Goal: Task Accomplishment & Management: Manage account settings

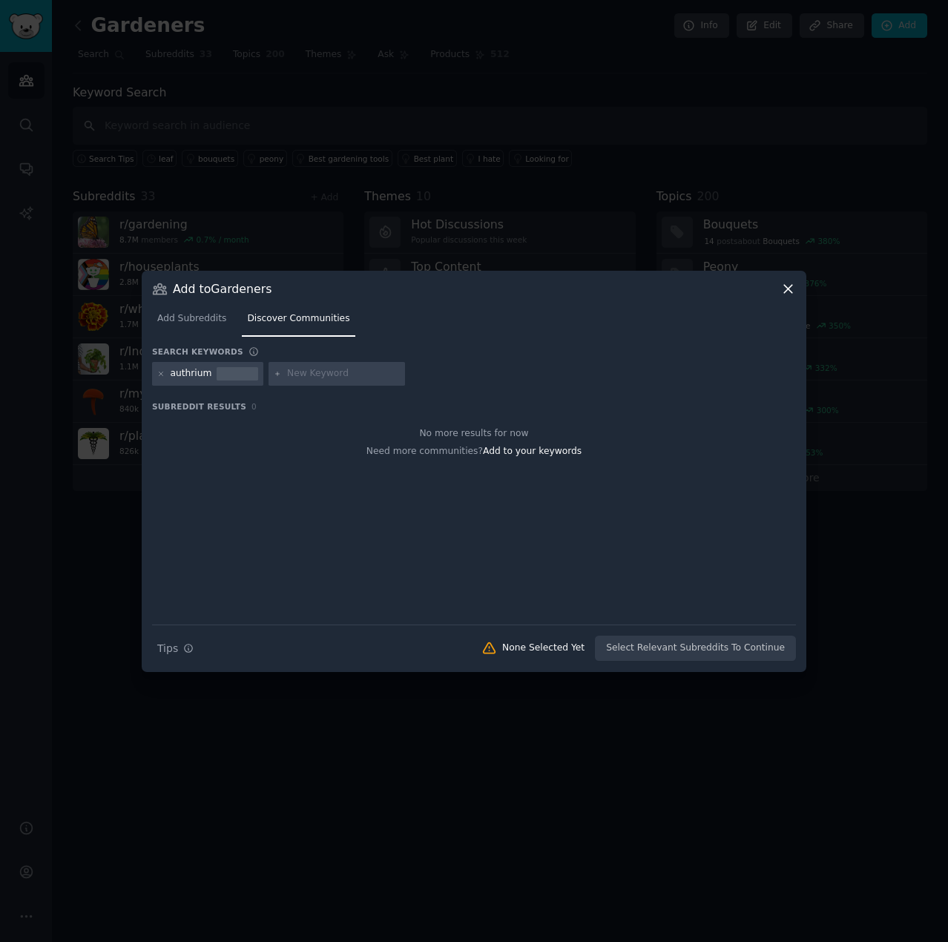
click at [301, 376] on input "text" at bounding box center [343, 373] width 113 height 13
click at [252, 372] on div at bounding box center [238, 373] width 42 height 13
click at [153, 372] on div "authrium" at bounding box center [207, 374] width 111 height 24
click at [162, 372] on icon at bounding box center [161, 374] width 8 height 8
click at [246, 372] on input "text" at bounding box center [227, 373] width 113 height 13
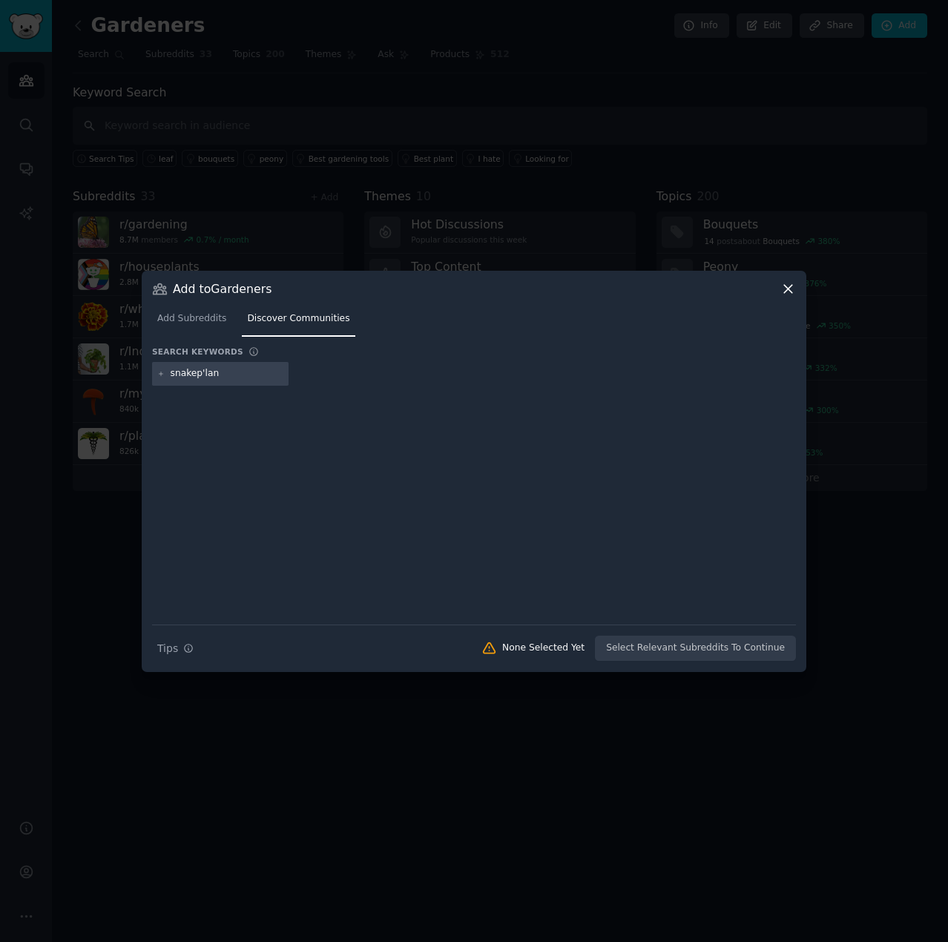
type input "snakeplant"
drag, startPoint x: 219, startPoint y: 372, endPoint x: 136, endPoint y: 349, distance: 86.0
click at [136, 349] on div "​ Add to Gardeners Add Subreddits Discover Communities Search keywords snakepla…" at bounding box center [473, 471] width 937 height 942
type input "plantER"
click at [231, 365] on div "plantER" at bounding box center [220, 374] width 136 height 24
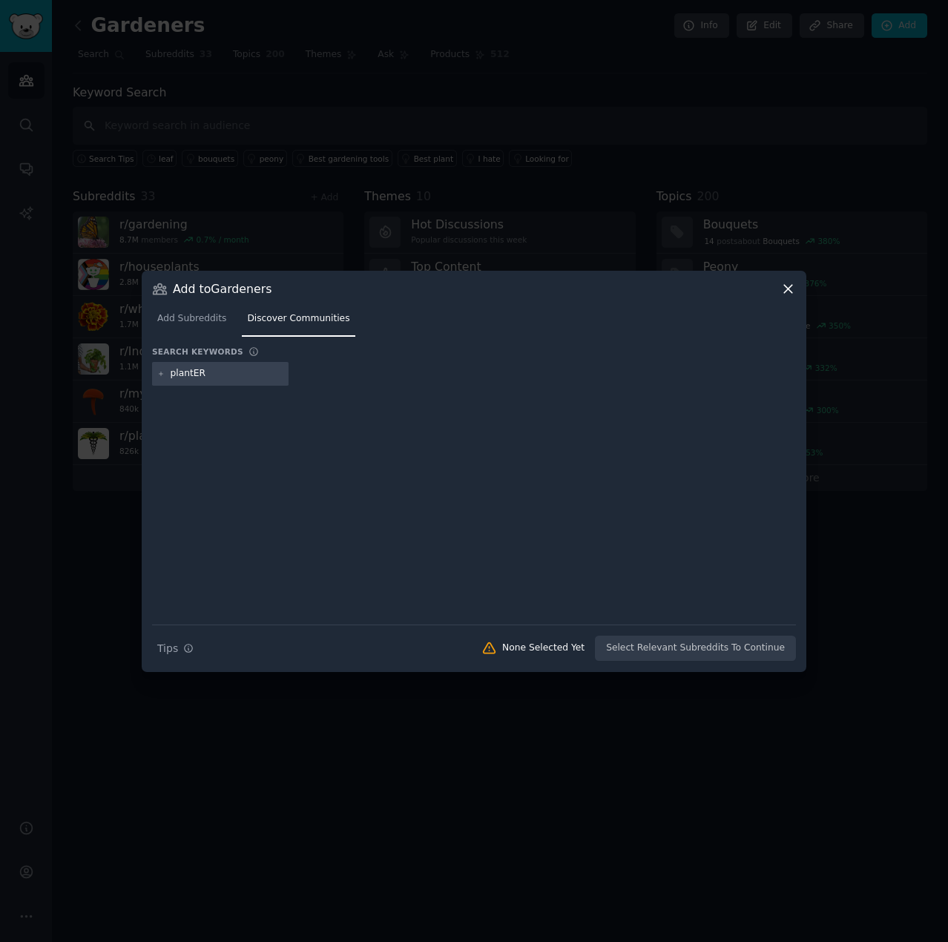
click at [230, 372] on input "plantER" at bounding box center [227, 373] width 113 height 13
click at [423, 459] on div "Loading... Need more communities? Add to your keywords" at bounding box center [474, 521] width 644 height 208
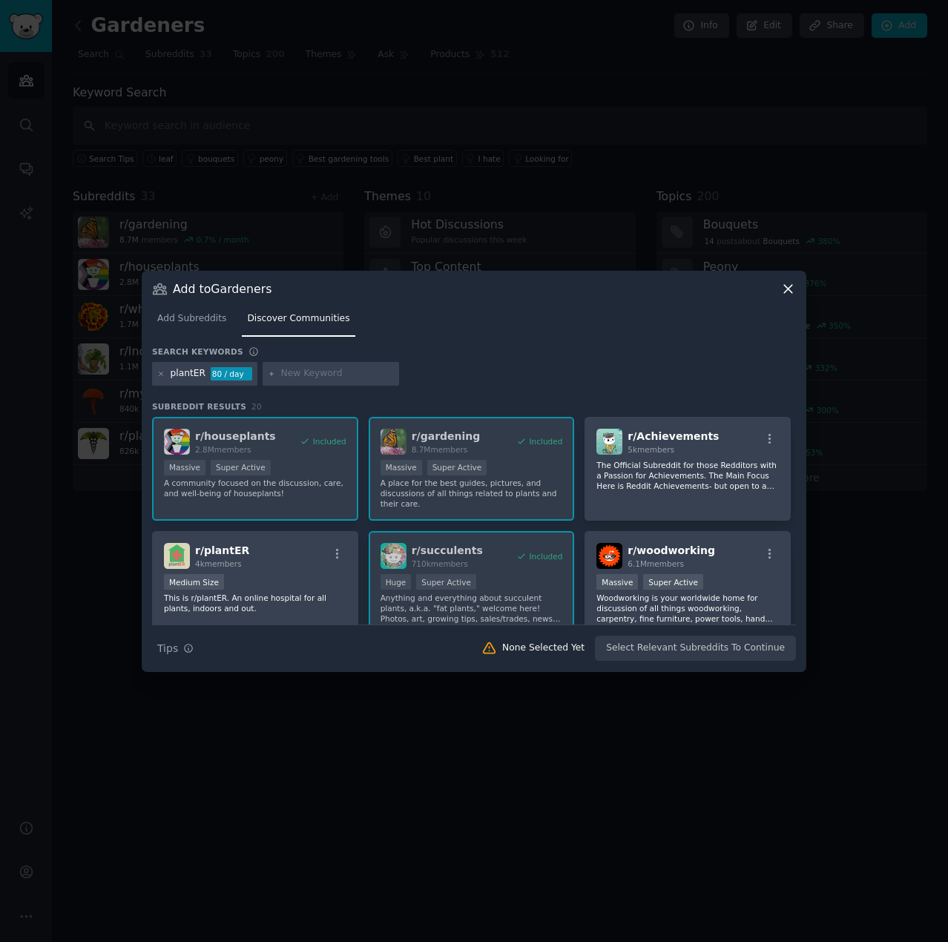
scroll to position [74, 0]
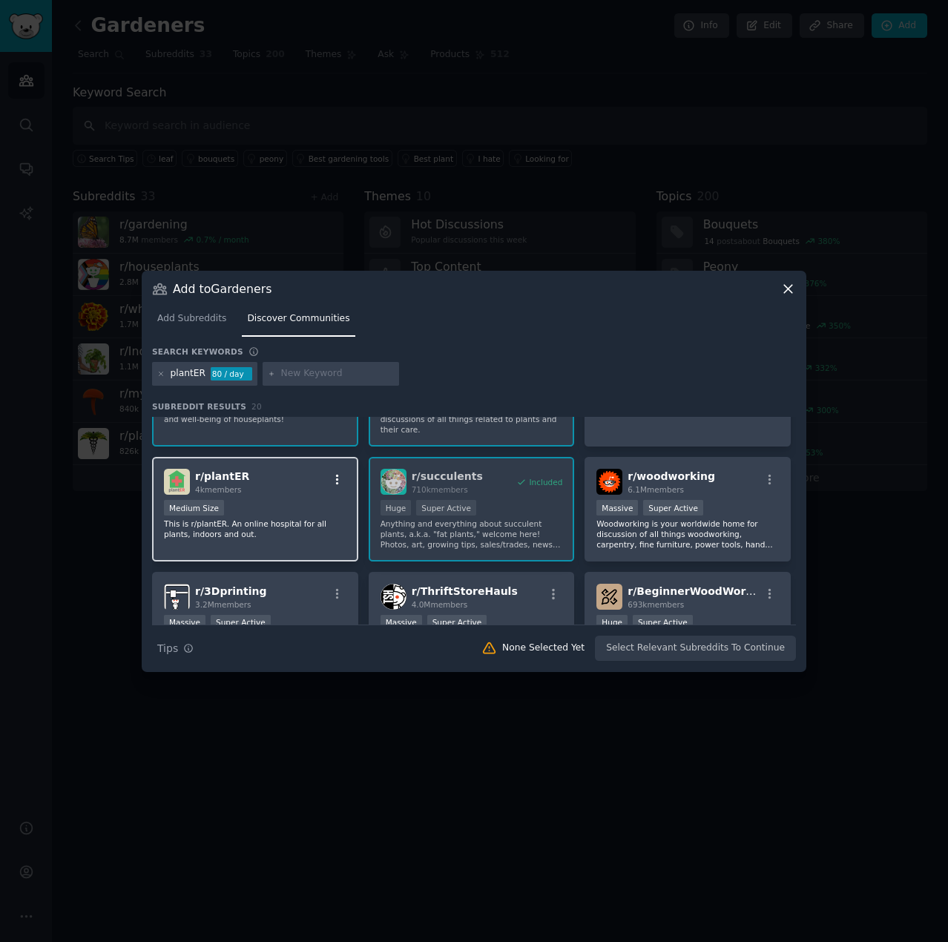
click at [340, 480] on icon "button" at bounding box center [337, 479] width 13 height 13
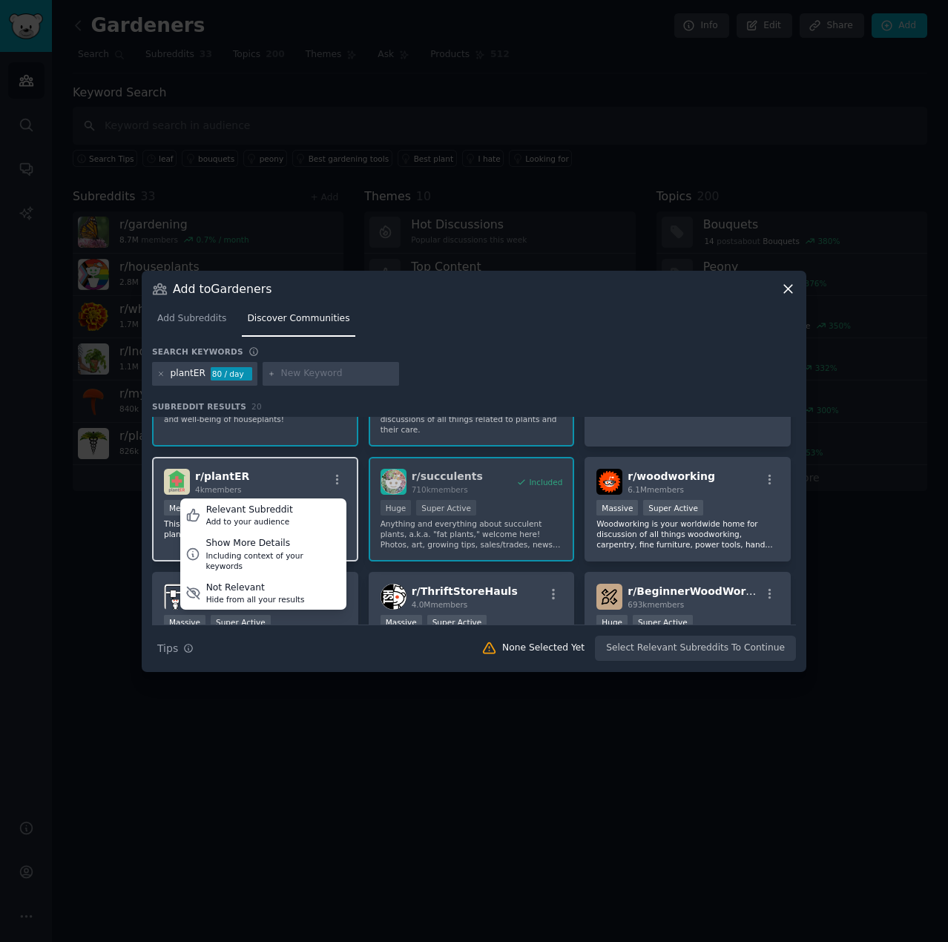
click at [292, 476] on div "r/ plantER 4k members Relevant Subreddit Add to your audience Show More Details…" at bounding box center [255, 482] width 182 height 26
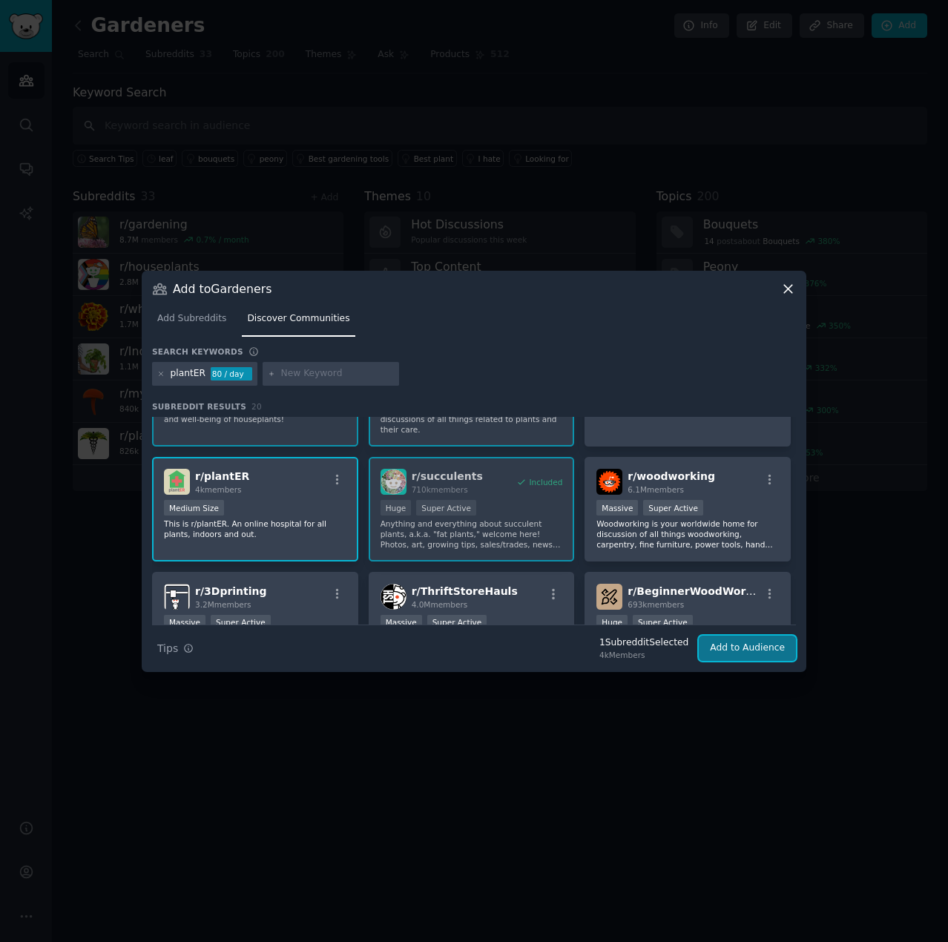
click at [743, 541] on button "Add to Audience" at bounding box center [747, 647] width 97 height 25
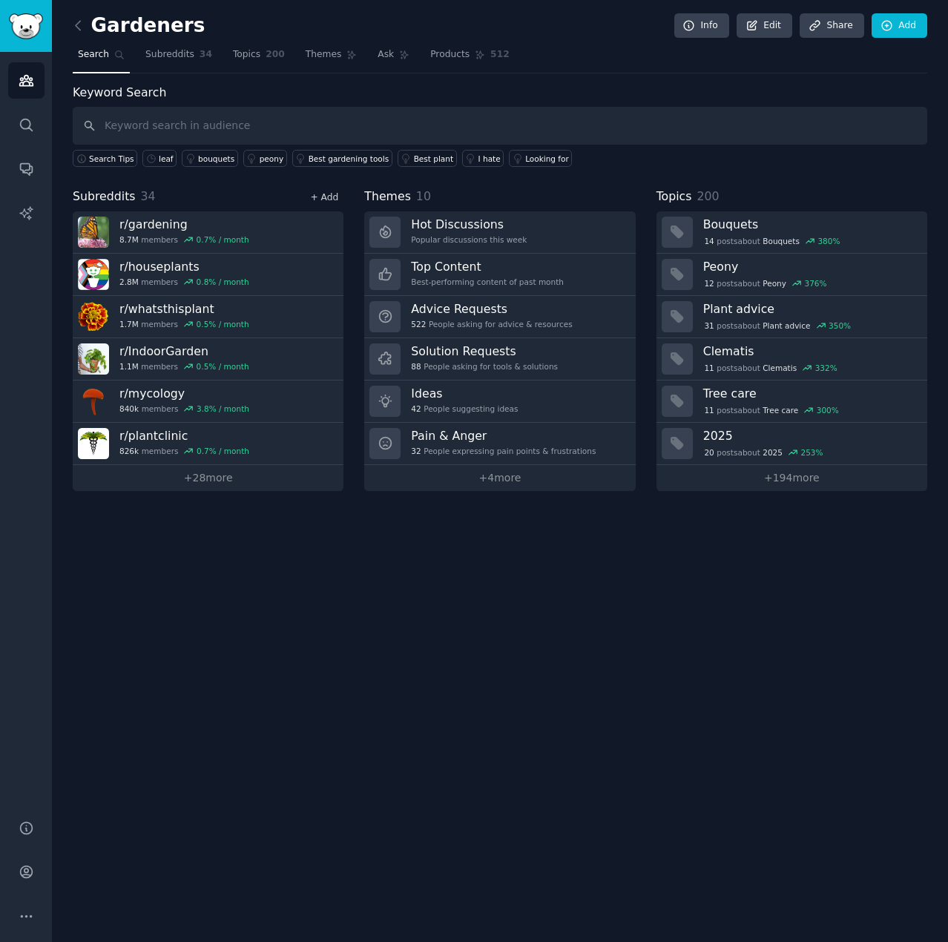
click at [327, 192] on link "+ Add" at bounding box center [324, 197] width 28 height 10
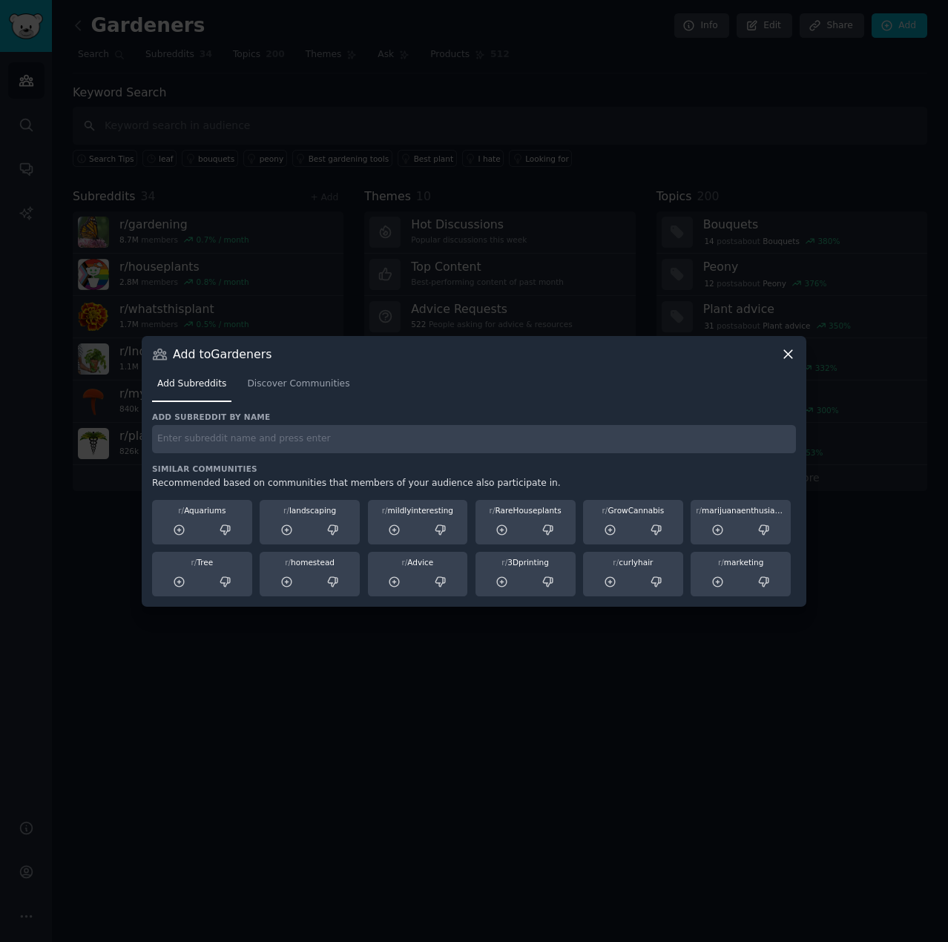
click at [272, 444] on input "text" at bounding box center [474, 439] width 644 height 29
type input "P"
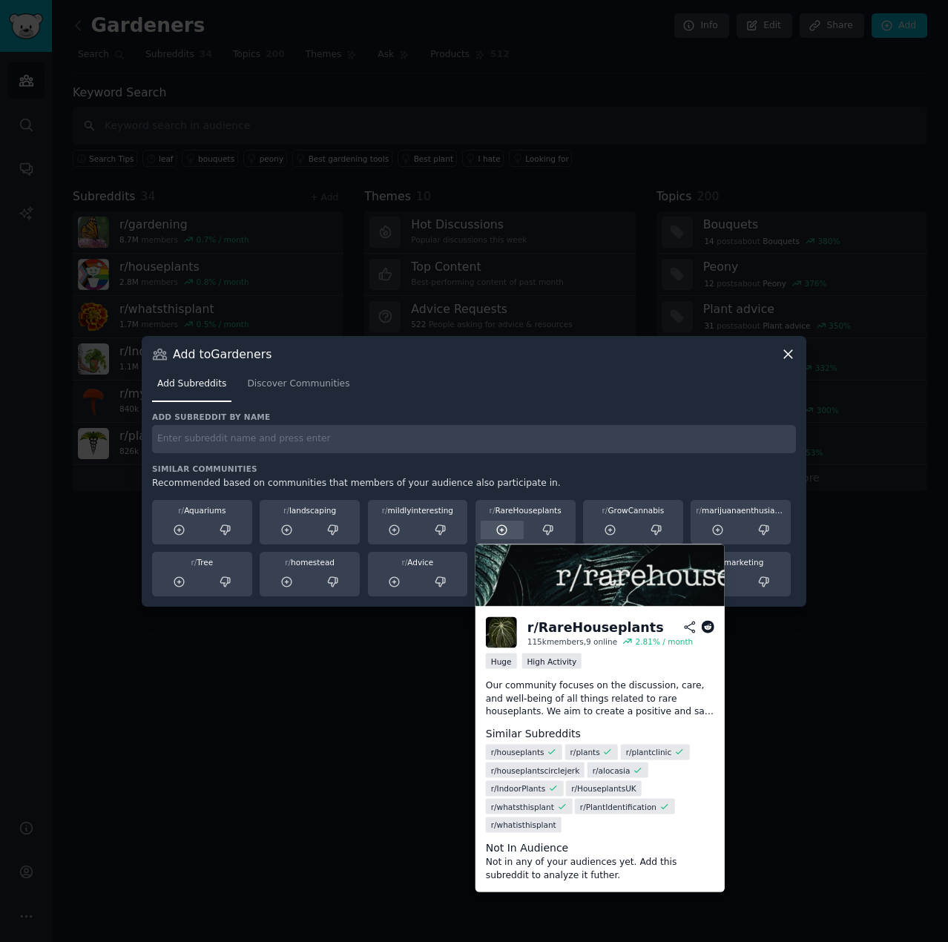
click at [503, 530] on icon at bounding box center [501, 530] width 13 height 13
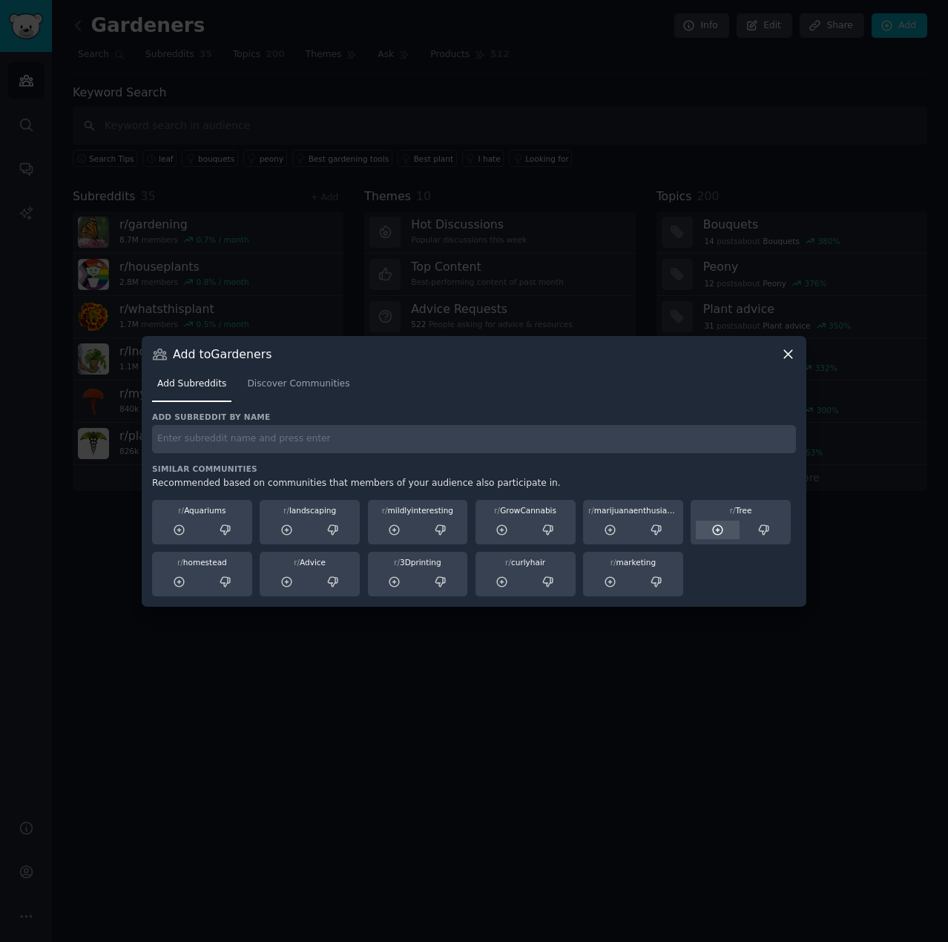
click at [713, 529] on icon at bounding box center [718, 530] width 10 height 10
click at [234, 432] on input "text" at bounding box center [474, 439] width 644 height 29
drag, startPoint x: 231, startPoint y: 436, endPoint x: 63, endPoint y: 437, distance: 168.3
click at [64, 437] on div "​ Add to Gardeners Add Subreddits Discover Communities Add subreddit by name tr…" at bounding box center [473, 471] width 937 height 942
type input "aloe"
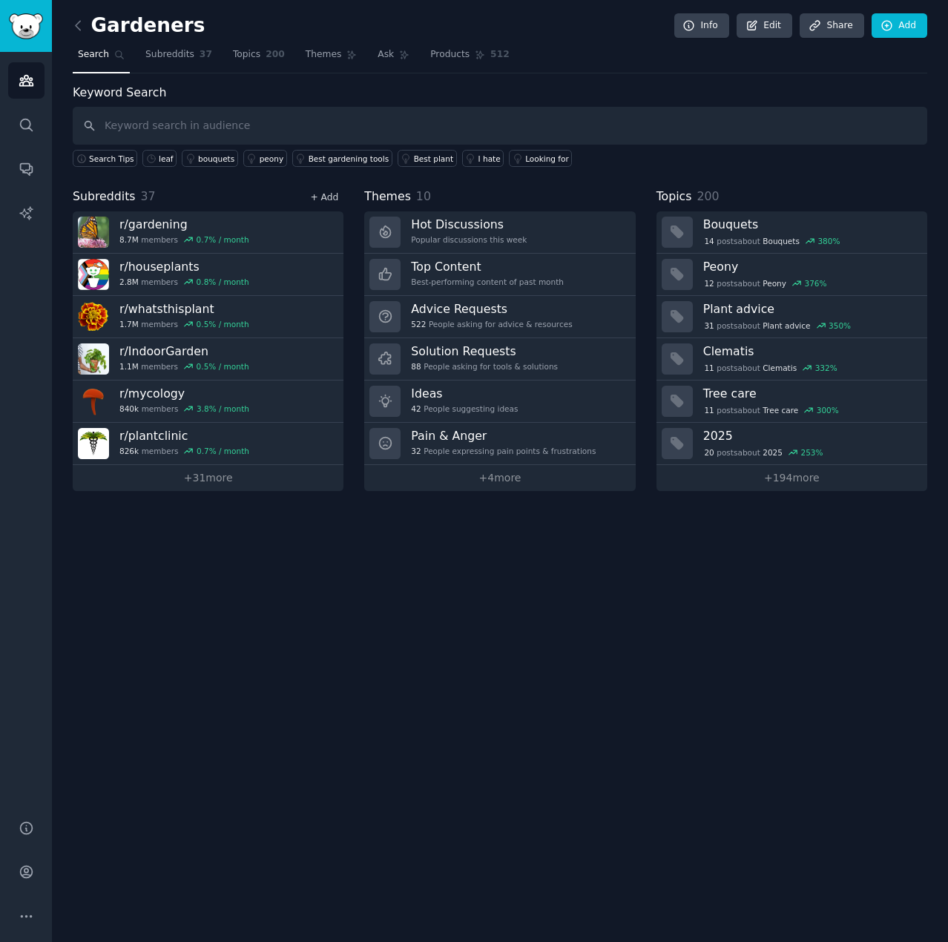
click at [316, 194] on link "+ Add" at bounding box center [324, 197] width 28 height 10
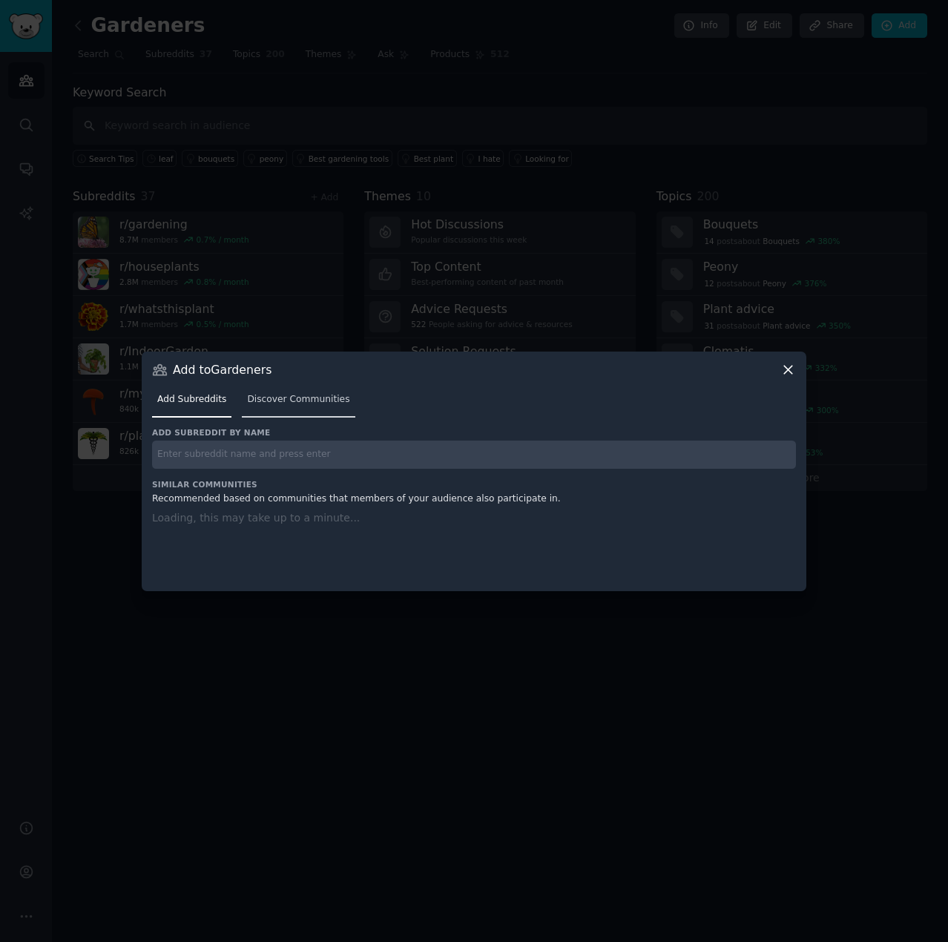
click at [267, 408] on link "Discover Communities" at bounding box center [298, 403] width 113 height 30
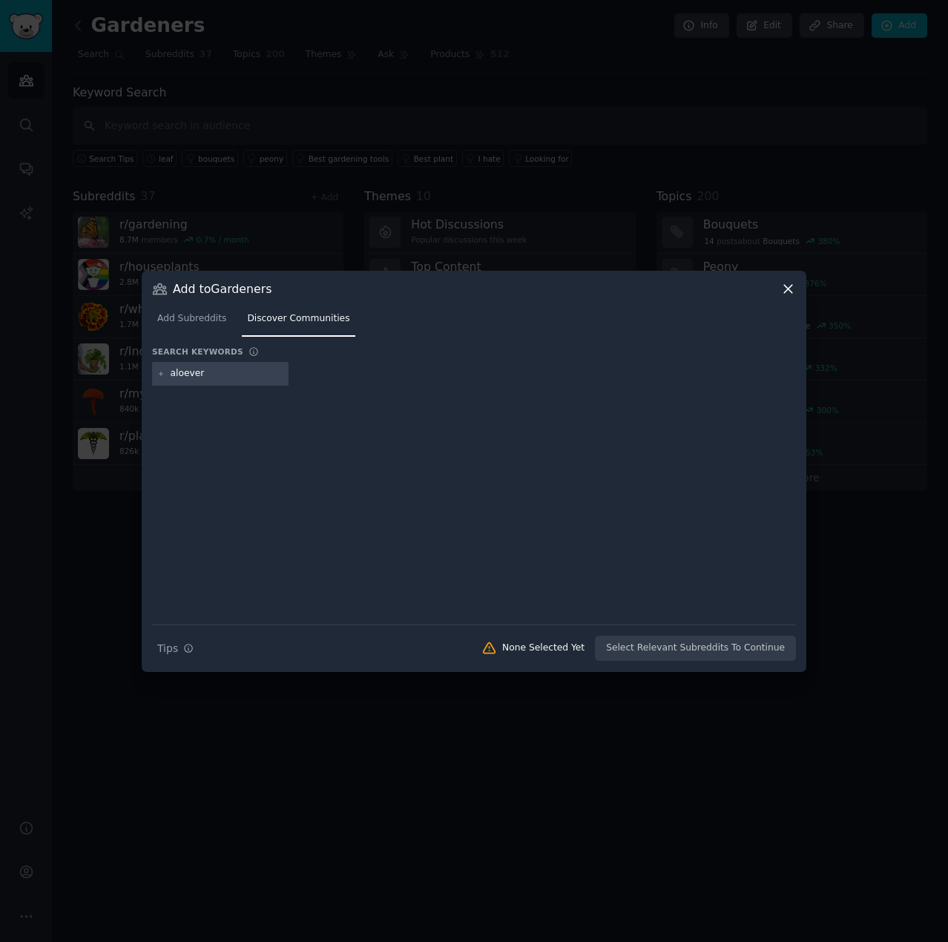
type input "aloevera"
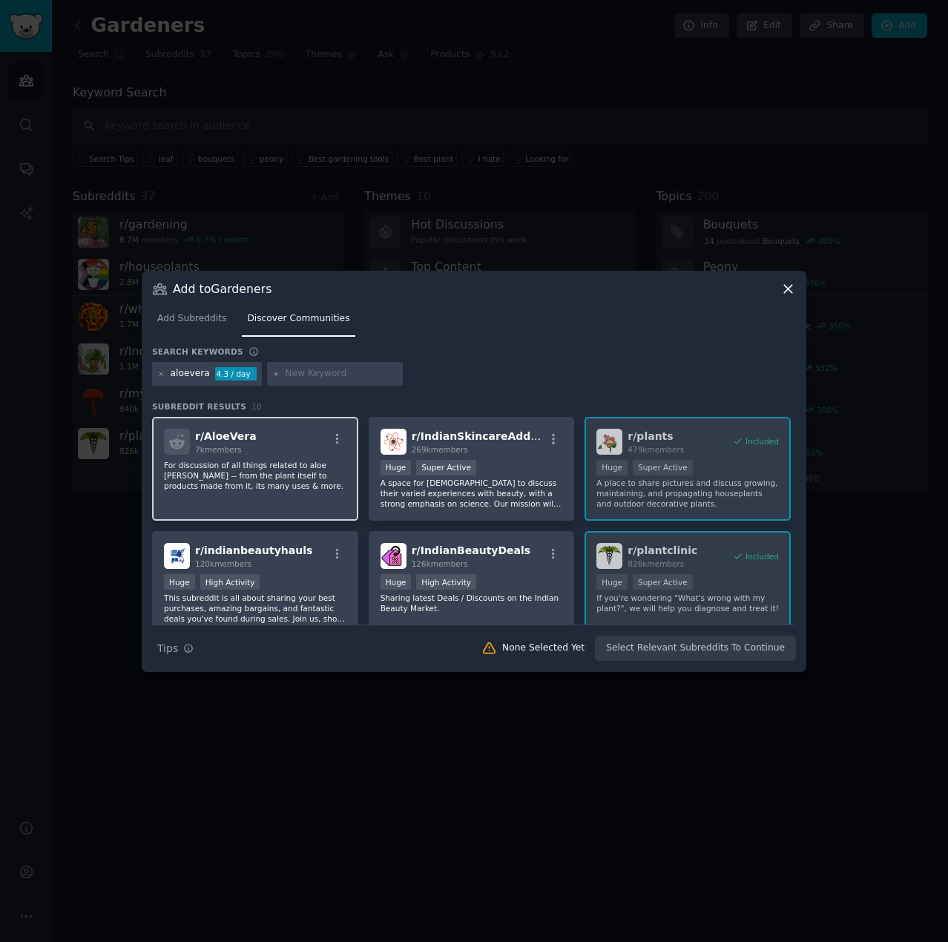
click at [300, 456] on div "r/ AloeVera 7k members For discussion of all things related to aloe vera -- fro…" at bounding box center [255, 469] width 206 height 105
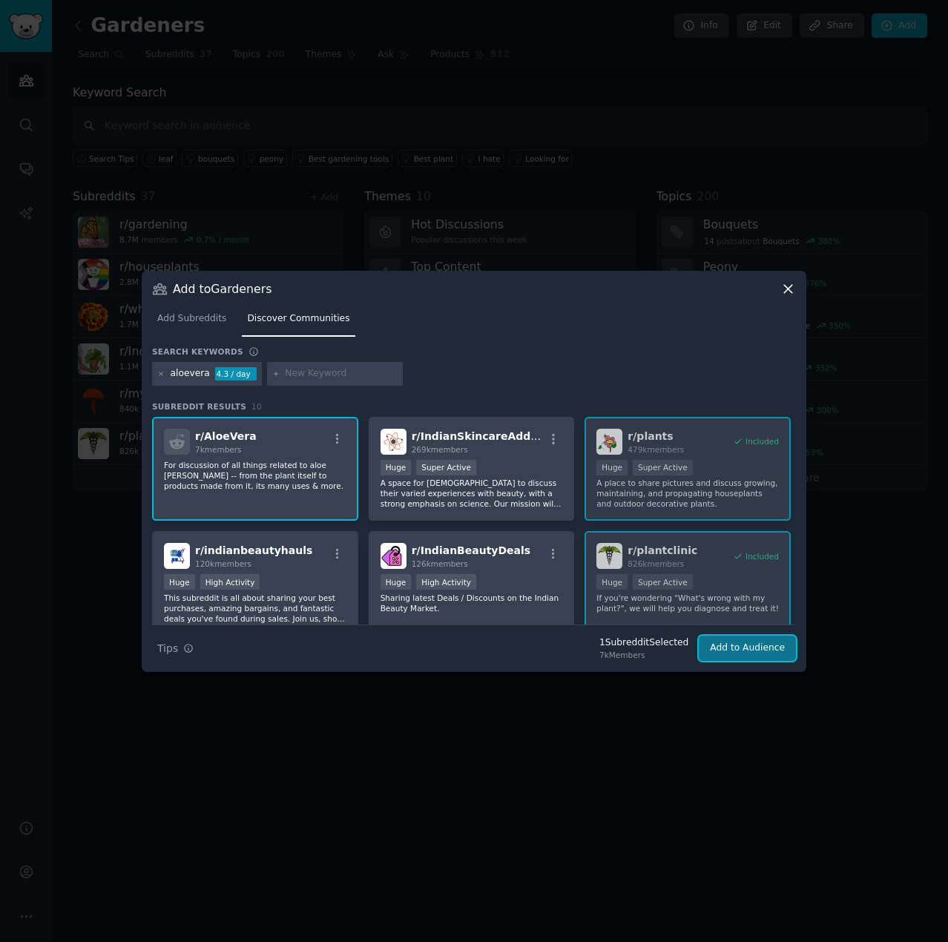
click at [743, 541] on button "Add to Audience" at bounding box center [747, 647] width 97 height 25
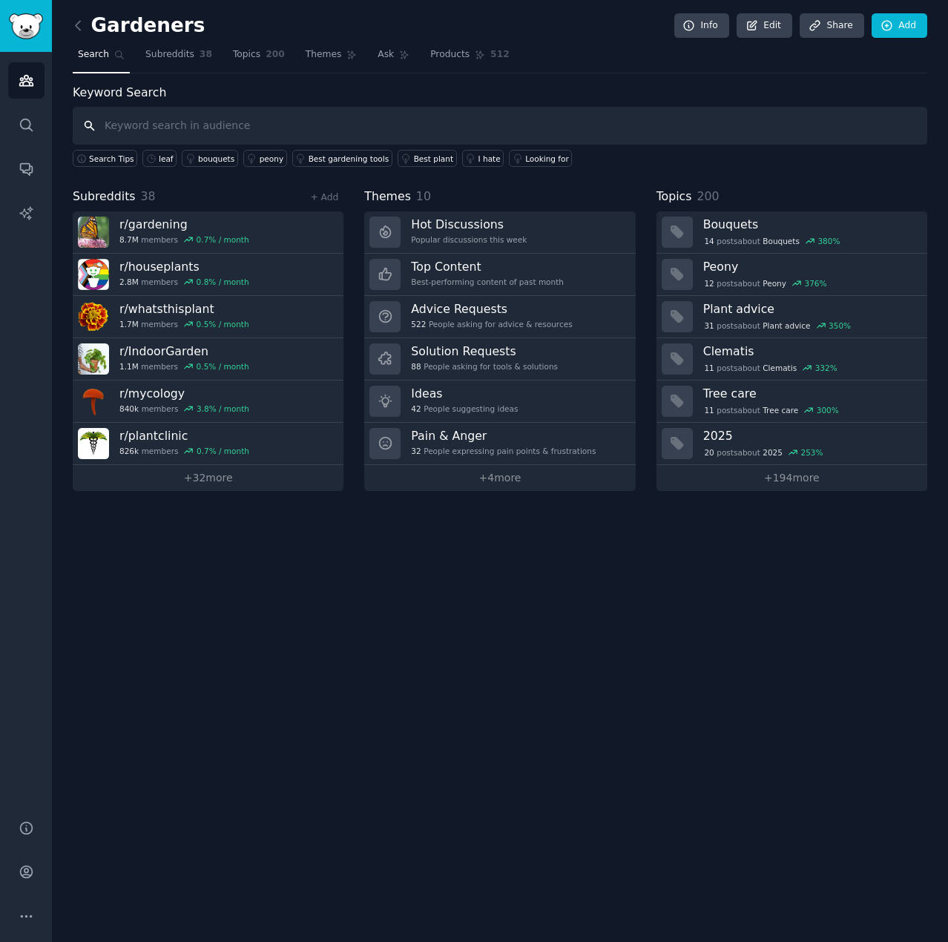
click at [122, 125] on input "text" at bounding box center [500, 126] width 854 height 38
click at [327, 197] on link "+ Add" at bounding box center [324, 197] width 28 height 10
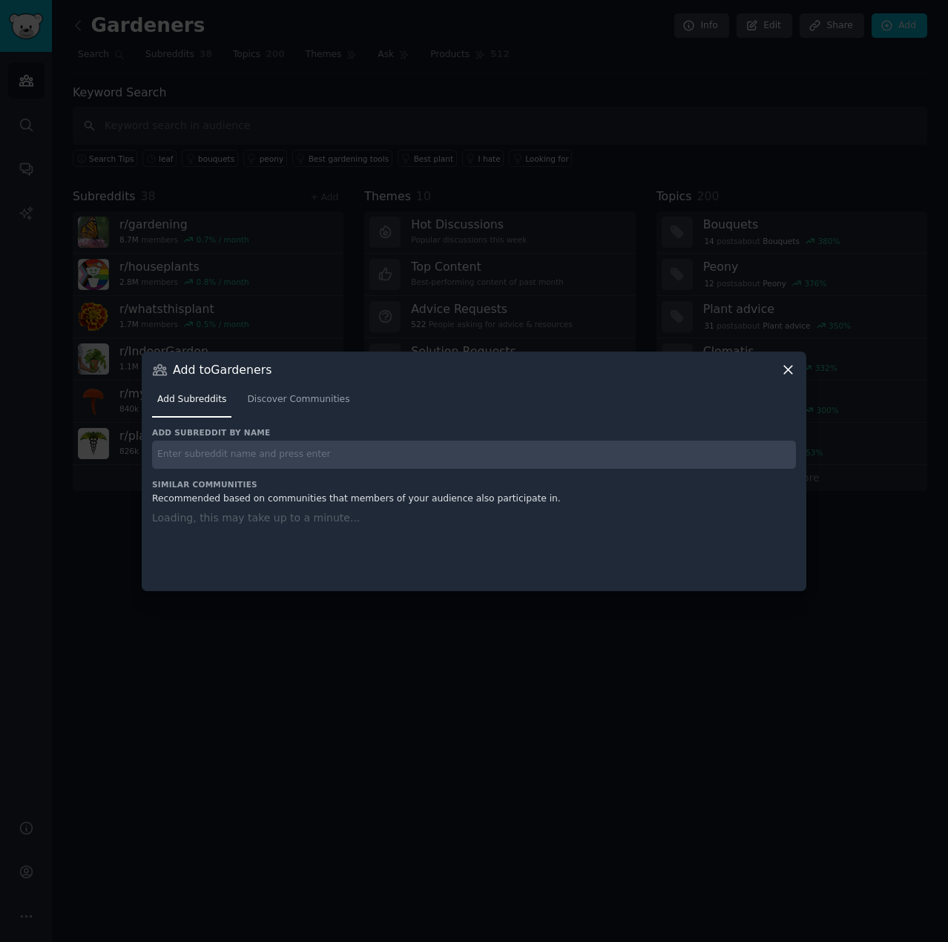
click at [223, 454] on input "text" at bounding box center [474, 454] width 644 height 29
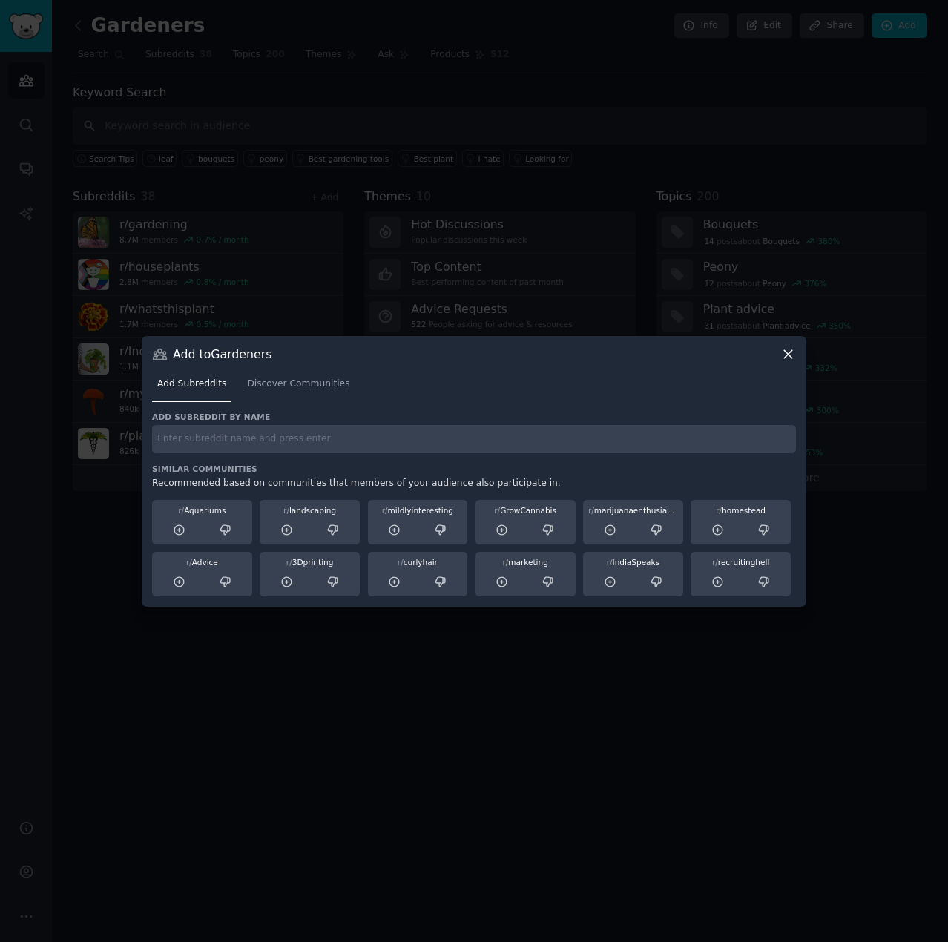
click at [321, 447] on input "text" at bounding box center [474, 439] width 644 height 29
type input "plantparent"
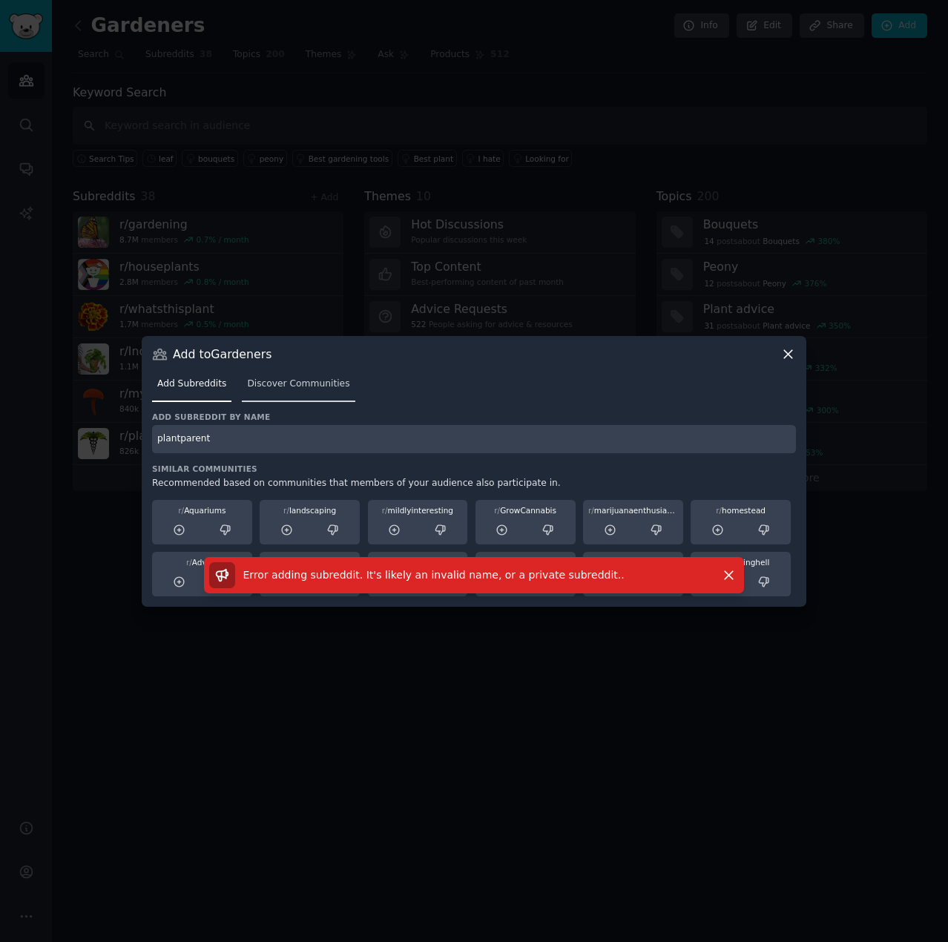
click at [277, 384] on span "Discover Communities" at bounding box center [298, 383] width 102 height 13
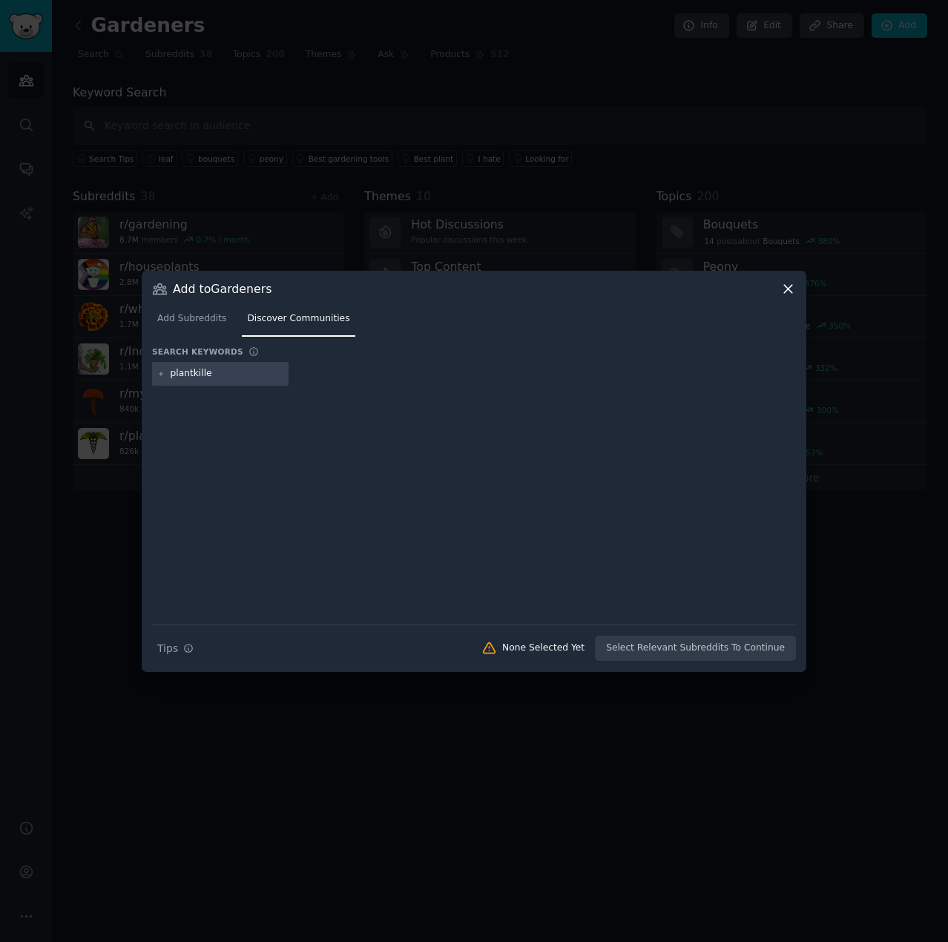
type input "plantkiller"
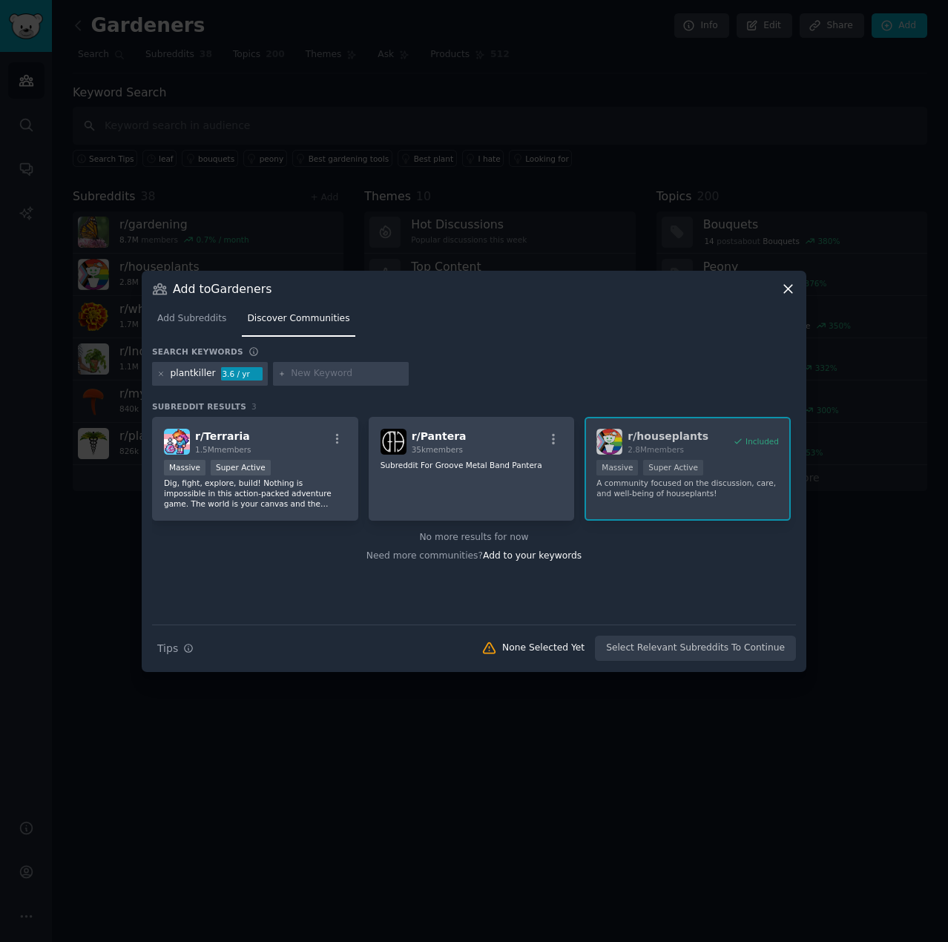
click at [162, 377] on div at bounding box center [161, 373] width 8 height 13
click at [161, 374] on icon at bounding box center [161, 374] width 4 height 4
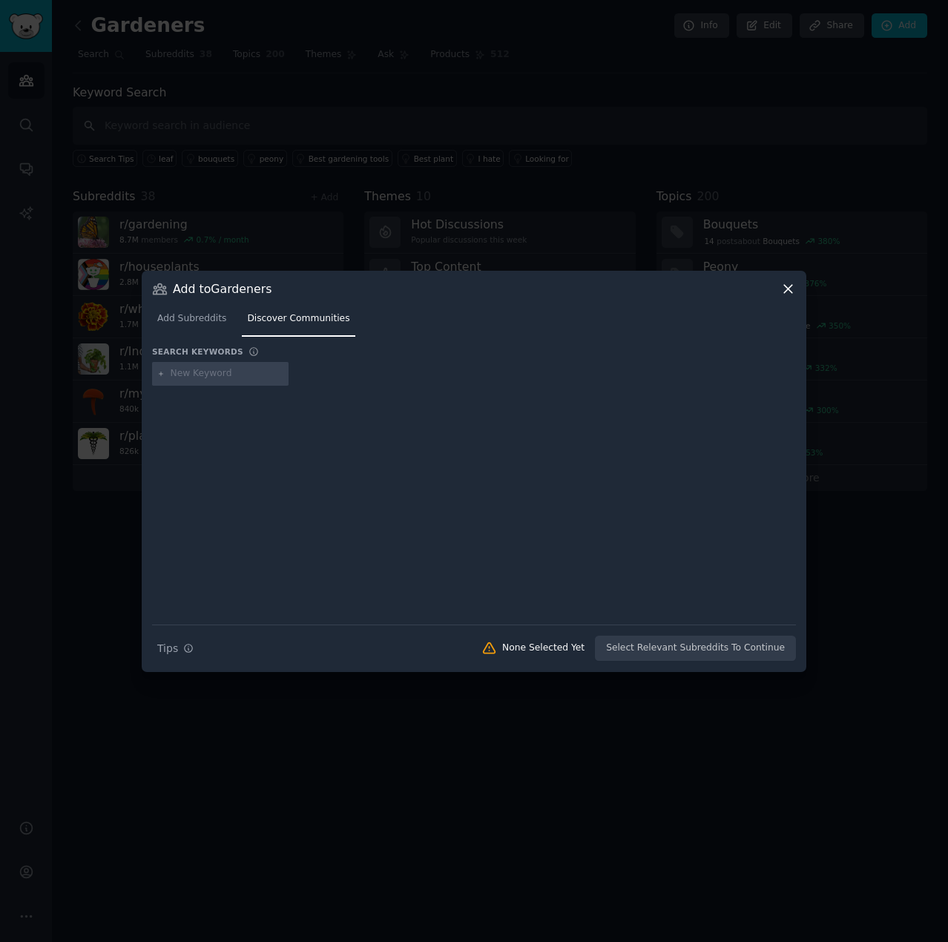
click at [178, 374] on input "text" at bounding box center [227, 373] width 113 height 13
type input "plantparent"
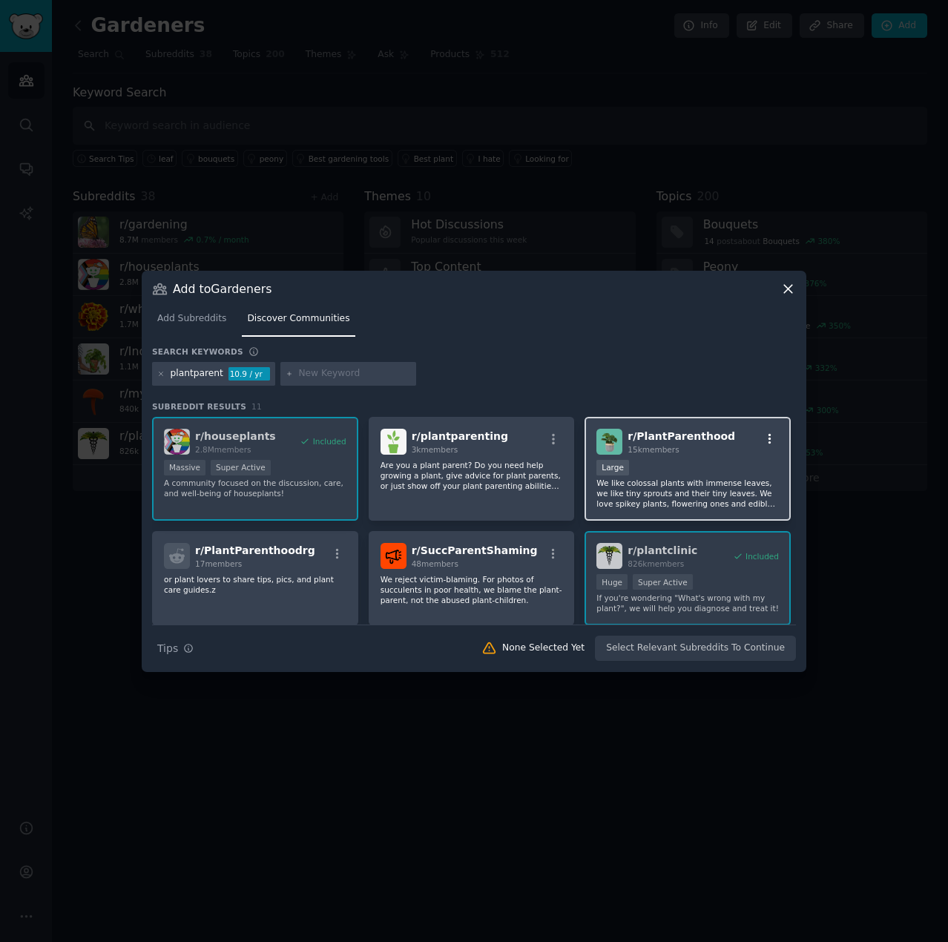
click at [770, 444] on icon "button" at bounding box center [769, 438] width 13 height 13
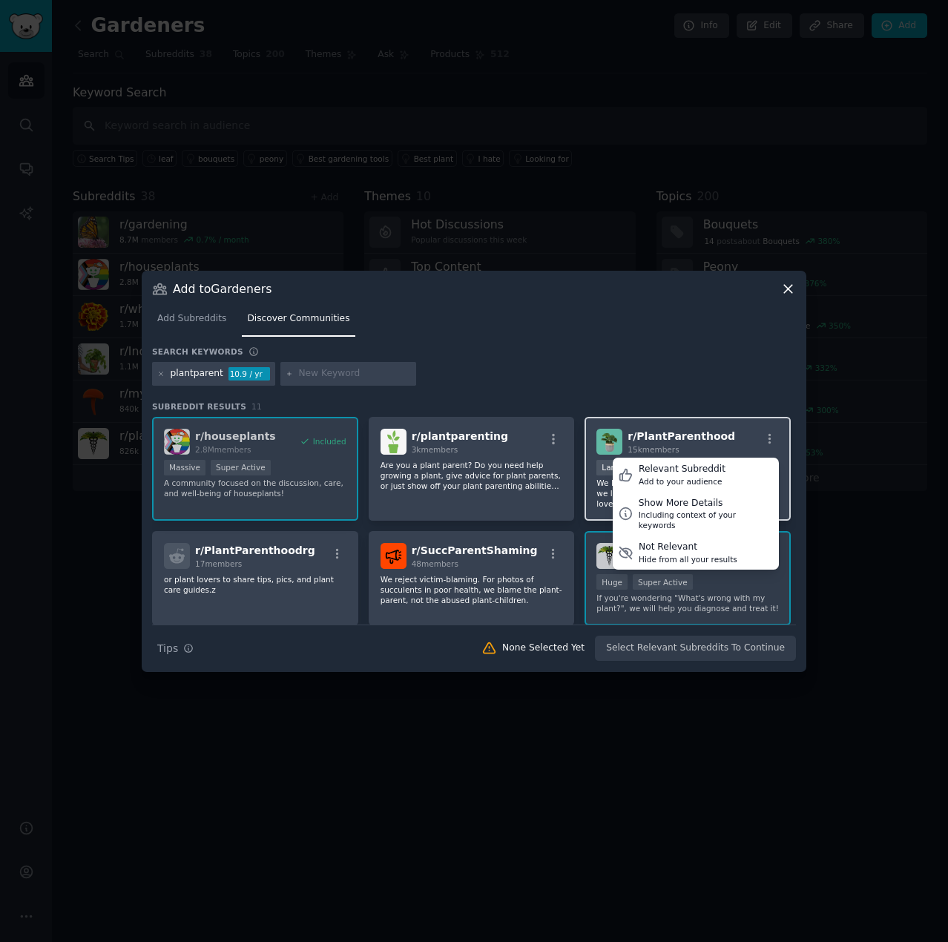
click at [731, 437] on div "r/ PlantParenthood 15k members Relevant Subreddit Add to your audience Show Mor…" at bounding box center [687, 442] width 182 height 26
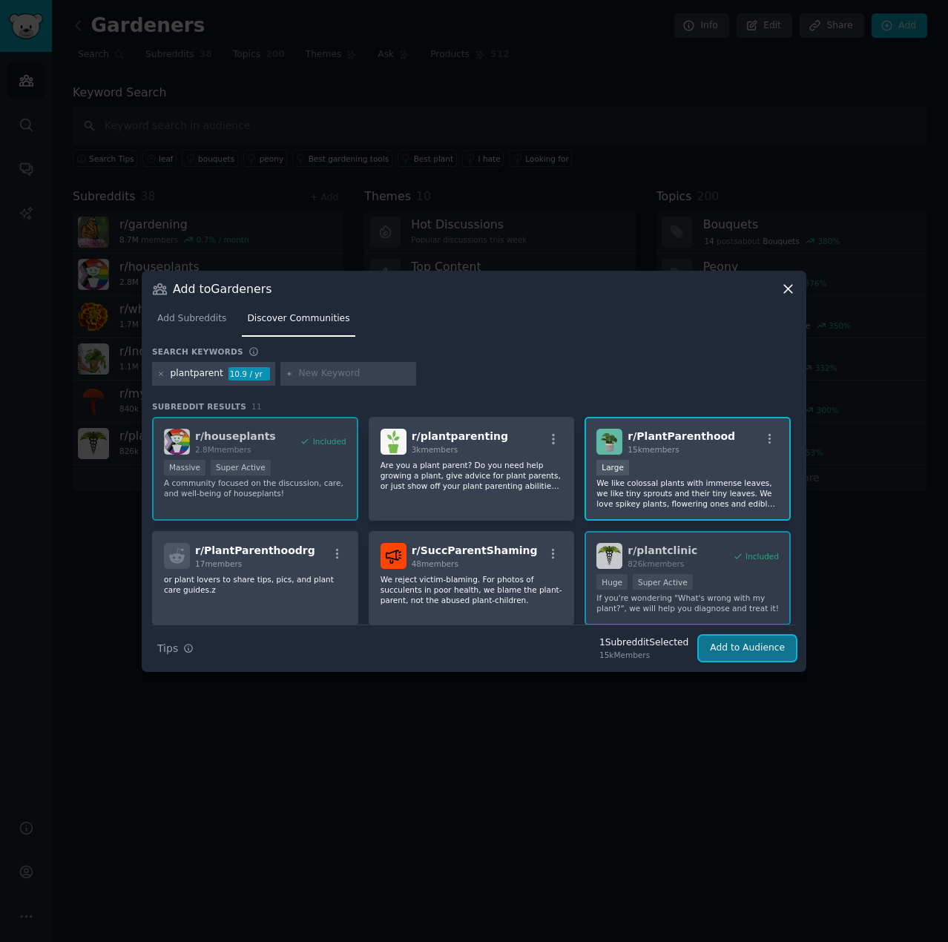
click at [731, 541] on button "Add to Audience" at bounding box center [747, 647] width 97 height 25
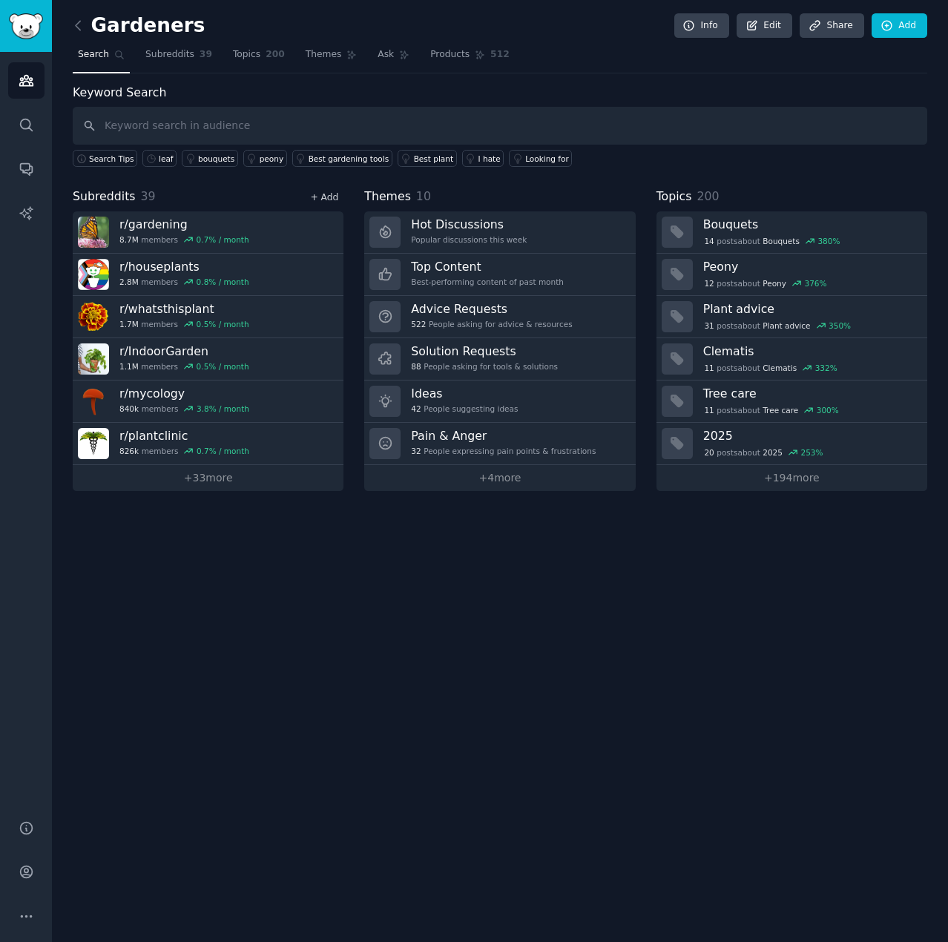
click at [316, 192] on link "+ Add" at bounding box center [324, 197] width 28 height 10
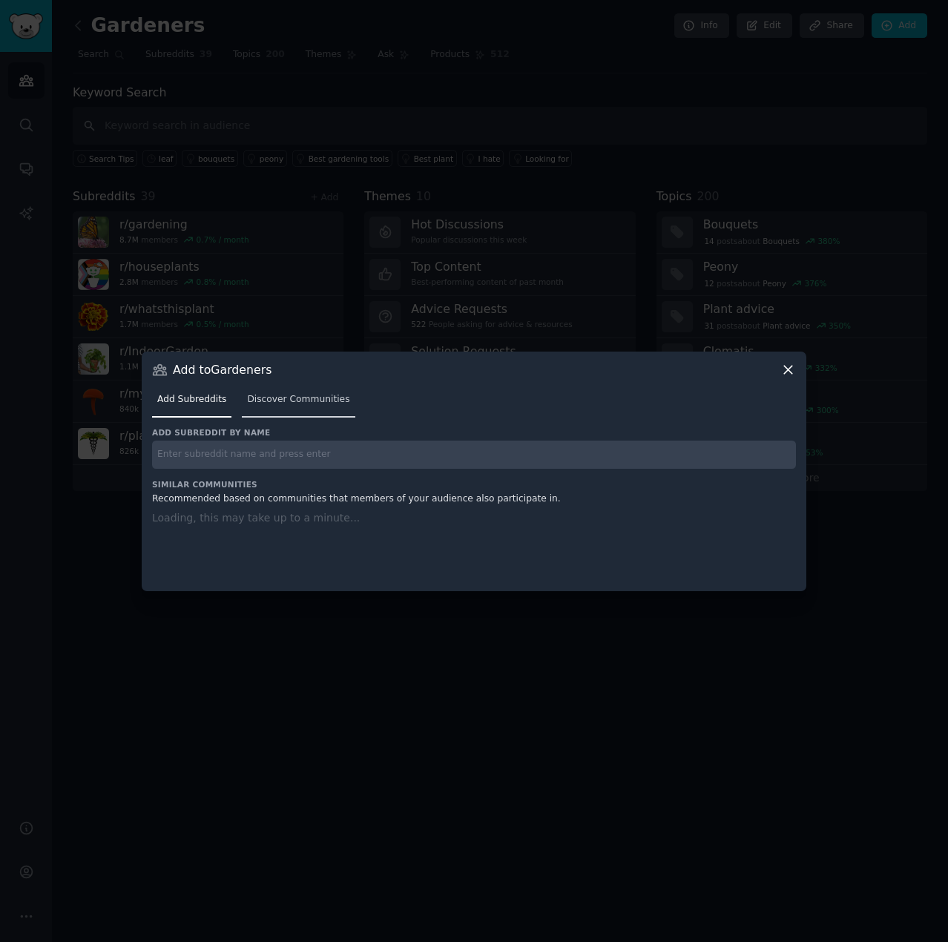
click at [288, 397] on span "Discover Communities" at bounding box center [298, 399] width 102 height 13
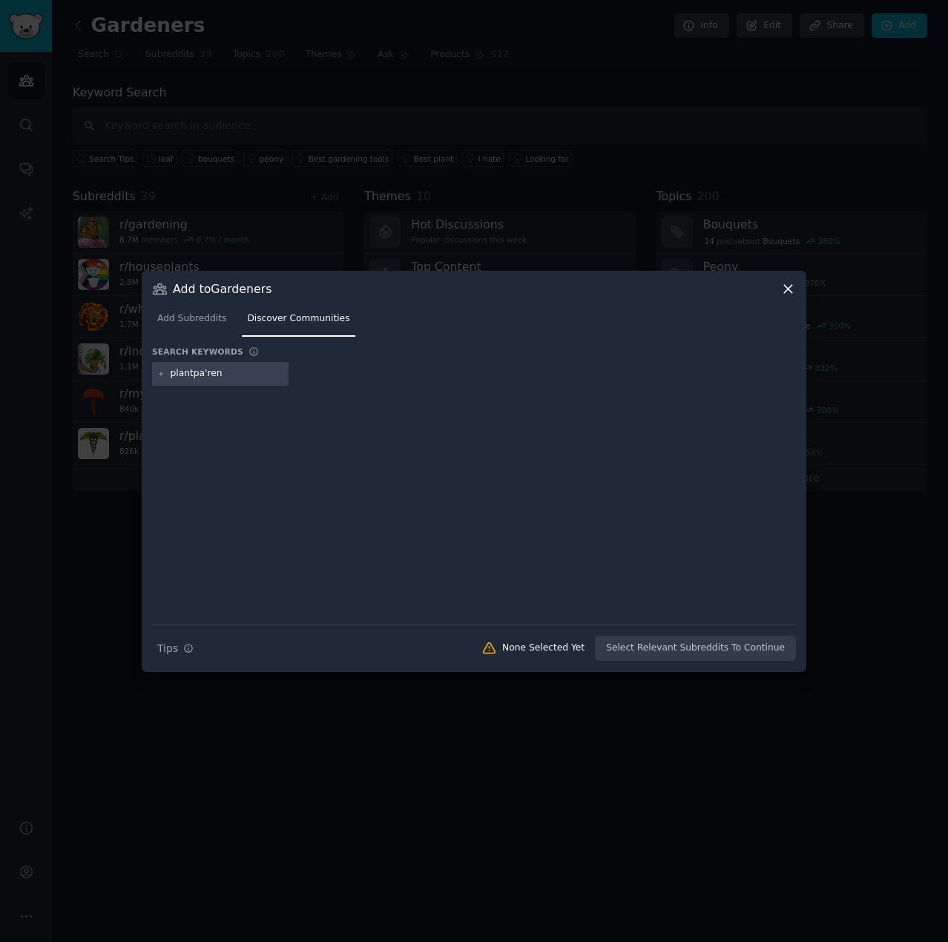
type input "plantparent"
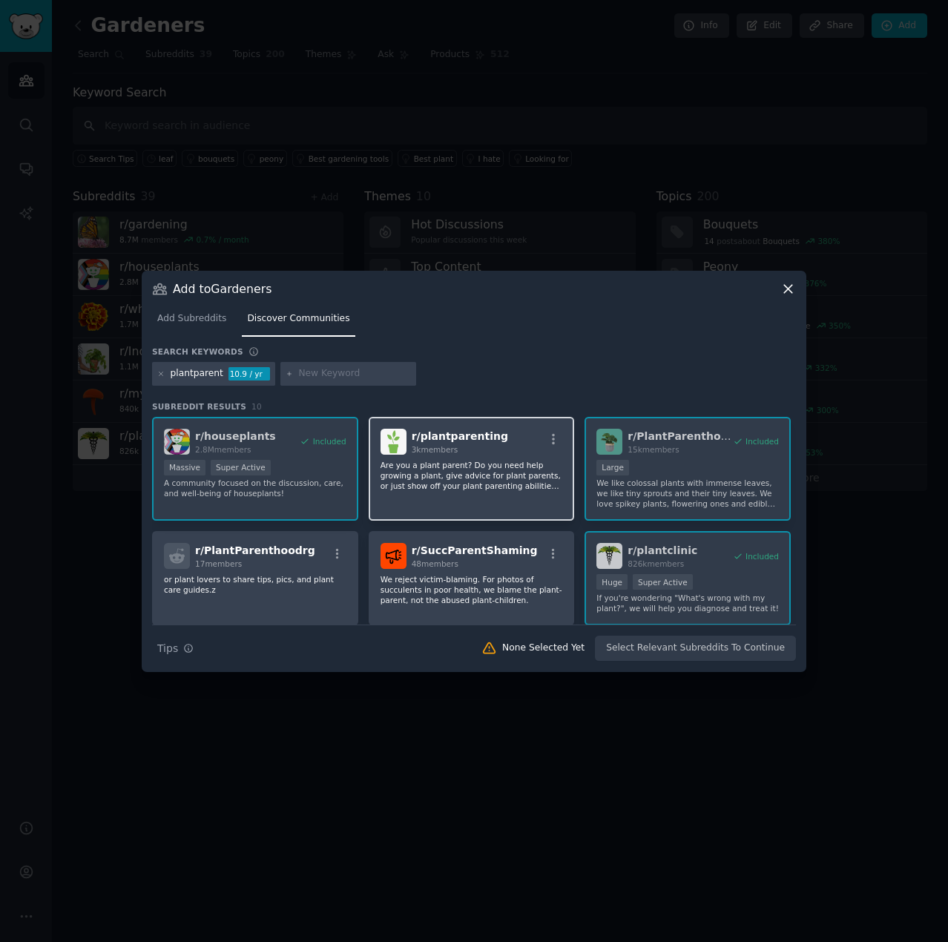
click at [517, 446] on div "r/ plantparenting 3k members" at bounding box center [471, 442] width 182 height 26
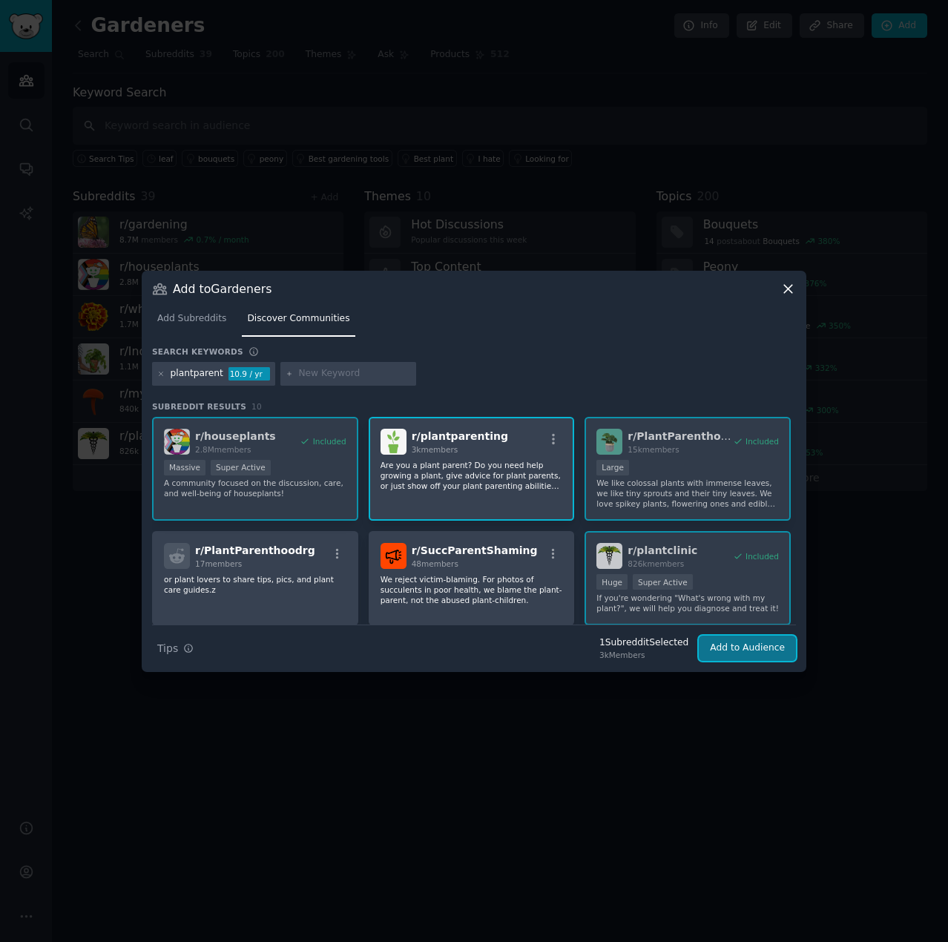
click at [733, 541] on button "Add to Audience" at bounding box center [747, 647] width 97 height 25
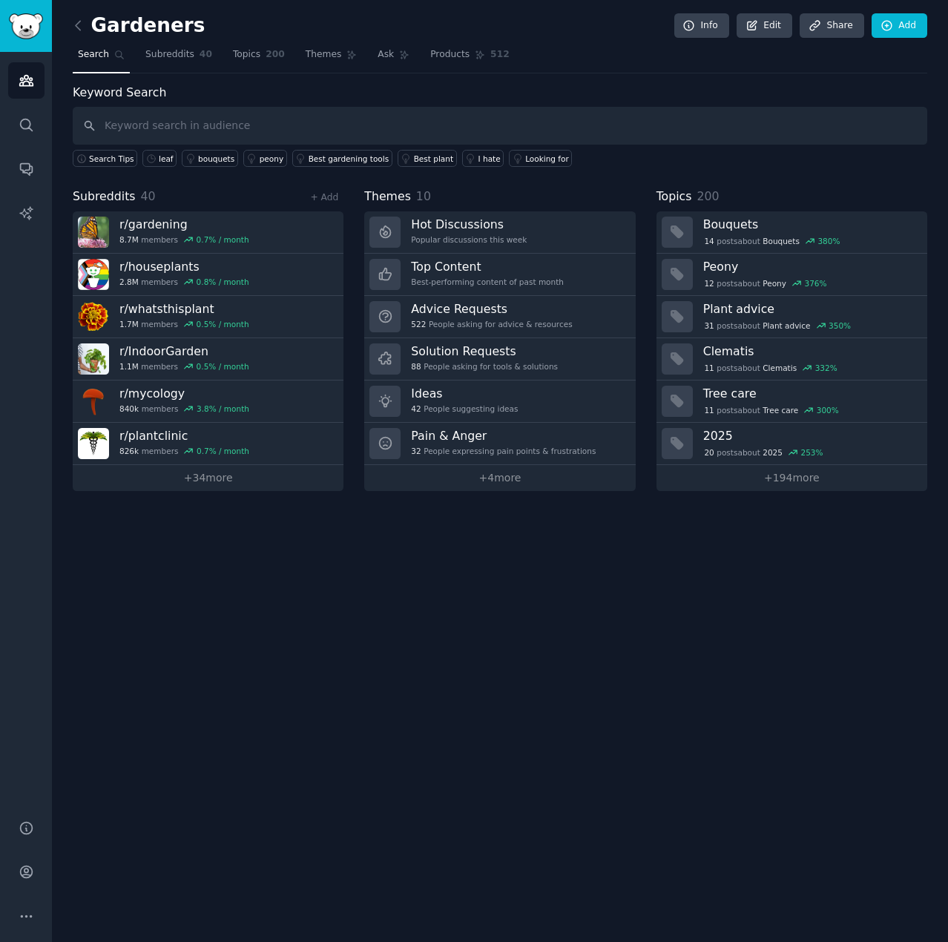
click at [332, 189] on div "+ Add" at bounding box center [324, 197] width 39 height 16
click at [330, 194] on link "+ Add" at bounding box center [324, 197] width 28 height 10
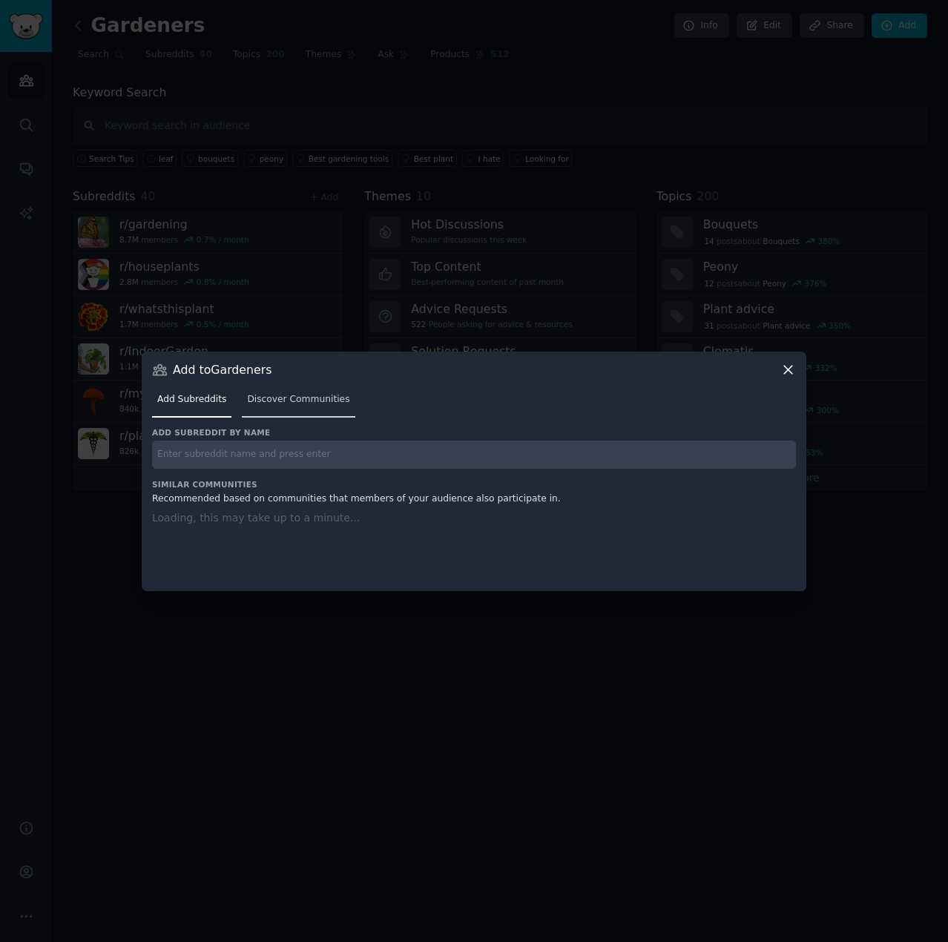
click at [289, 400] on span "Discover Communities" at bounding box center [298, 399] width 102 height 13
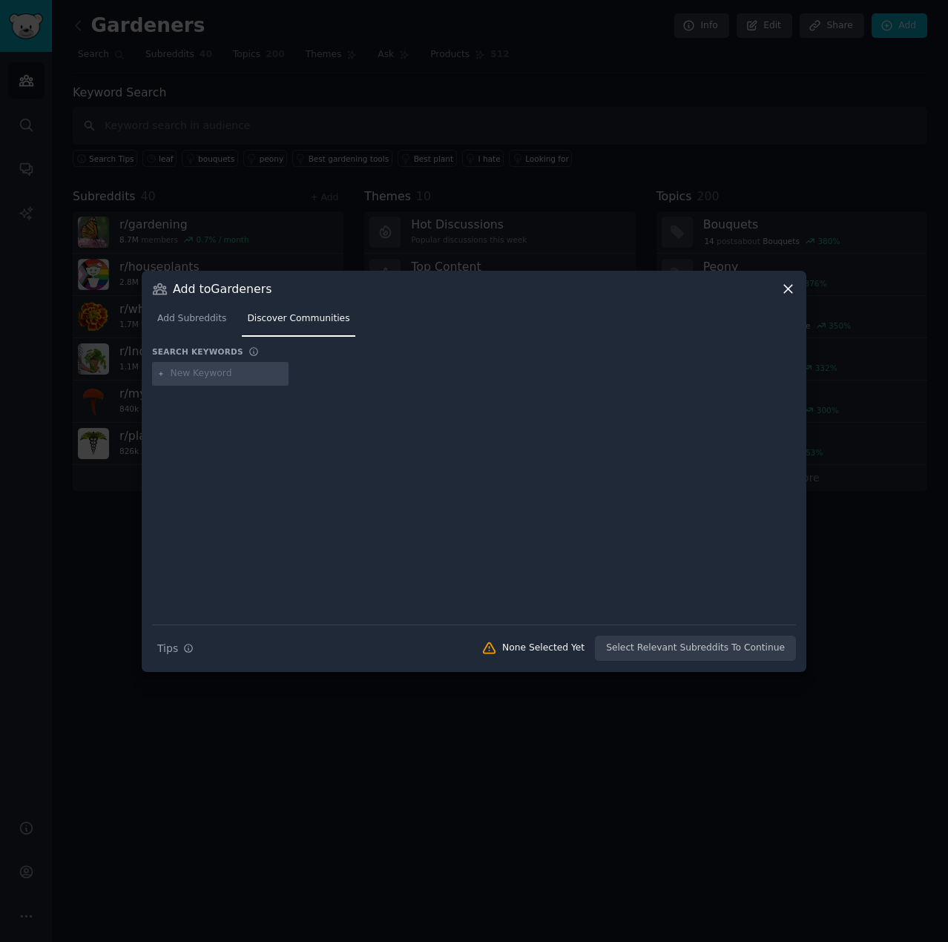
click at [240, 374] on input "text" at bounding box center [227, 373] width 113 height 13
type input "m"
type input "botany"
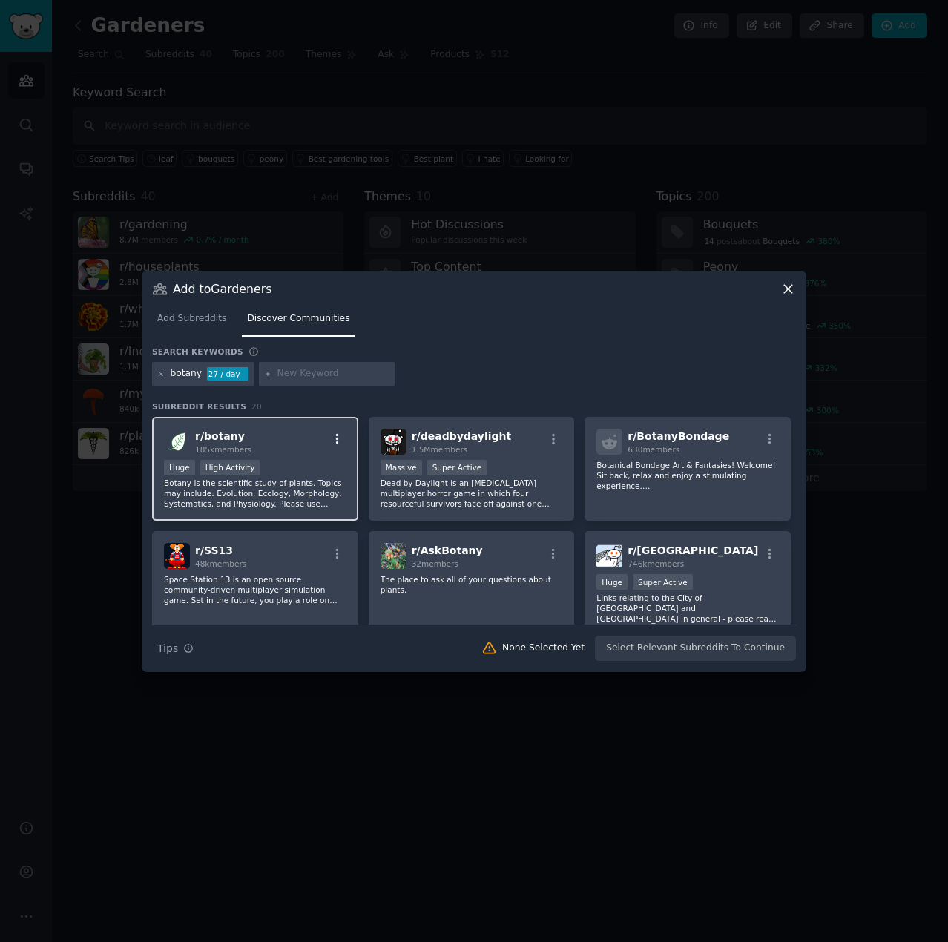
click at [331, 440] on icon "button" at bounding box center [337, 438] width 13 height 13
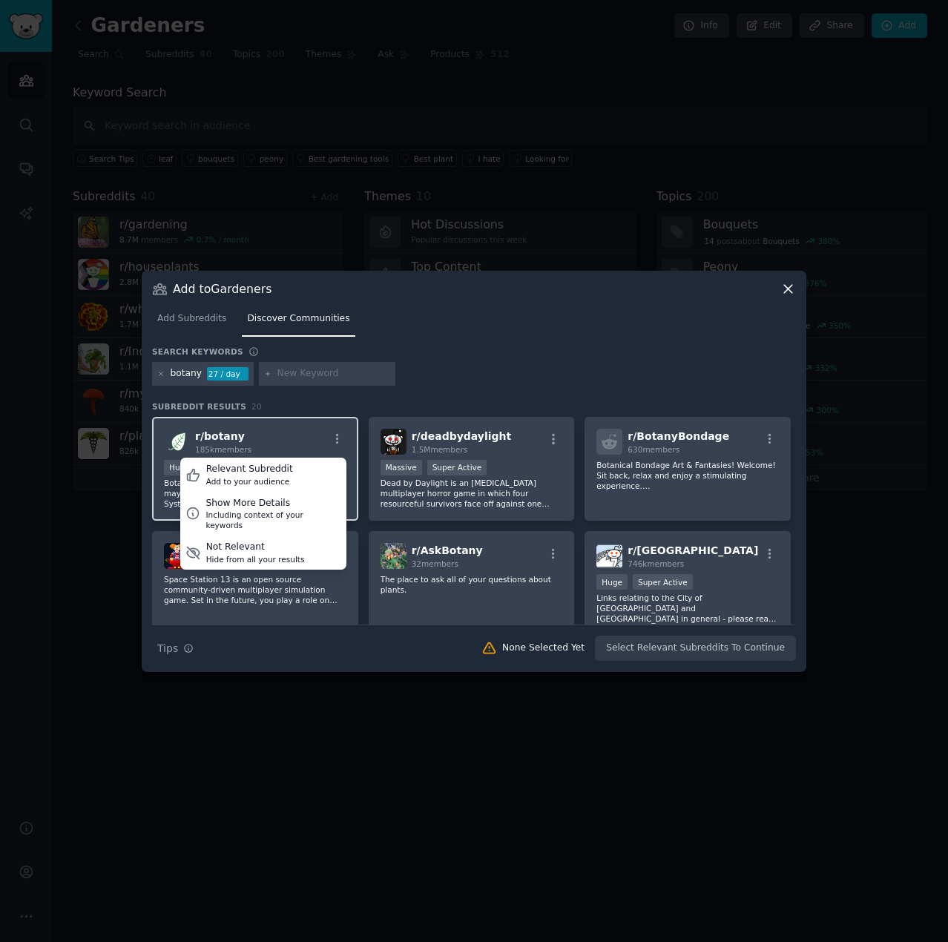
click at [246, 438] on h2 "r/ botany 185k members" at bounding box center [223, 442] width 56 height 26
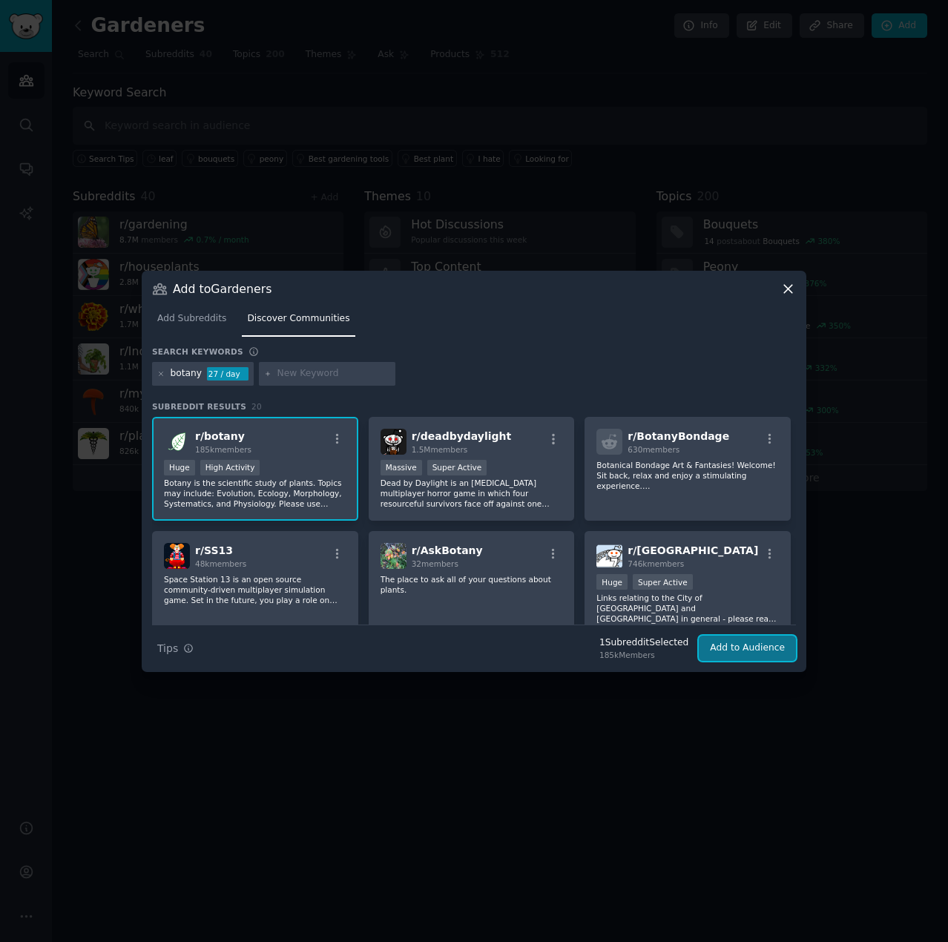
click at [761, 541] on button "Add to Audience" at bounding box center [747, 647] width 97 height 25
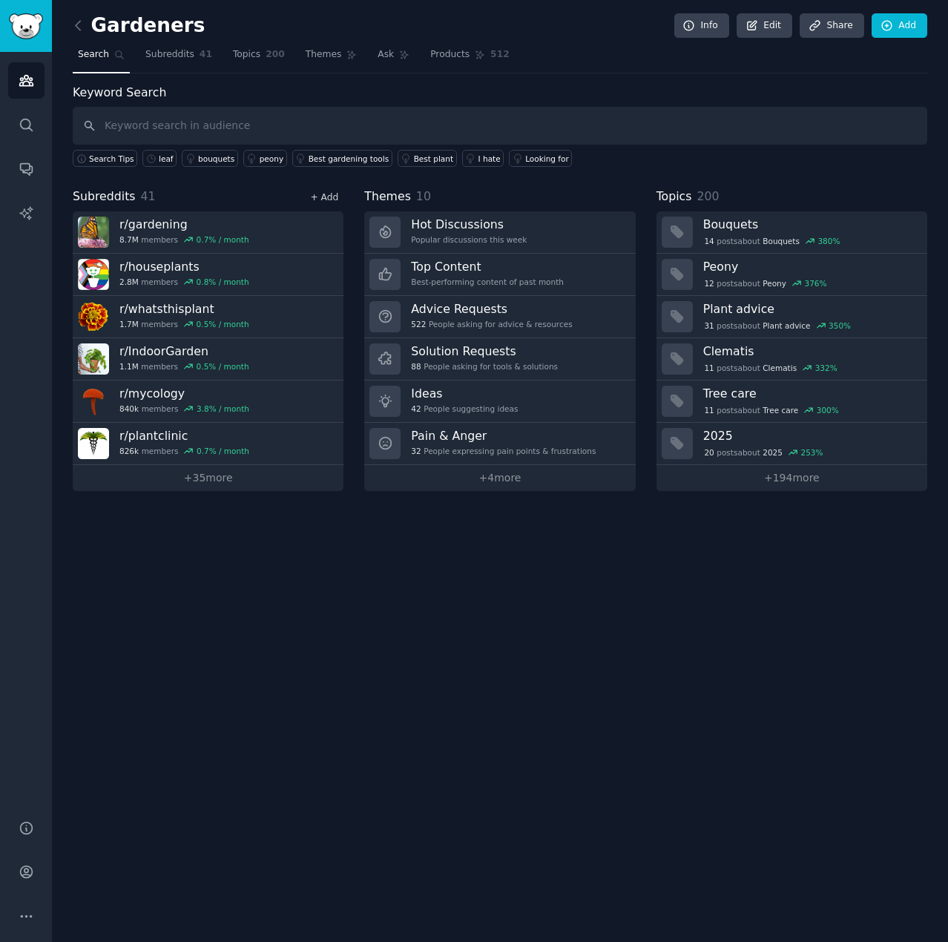
click at [320, 195] on link "+ Add" at bounding box center [324, 197] width 28 height 10
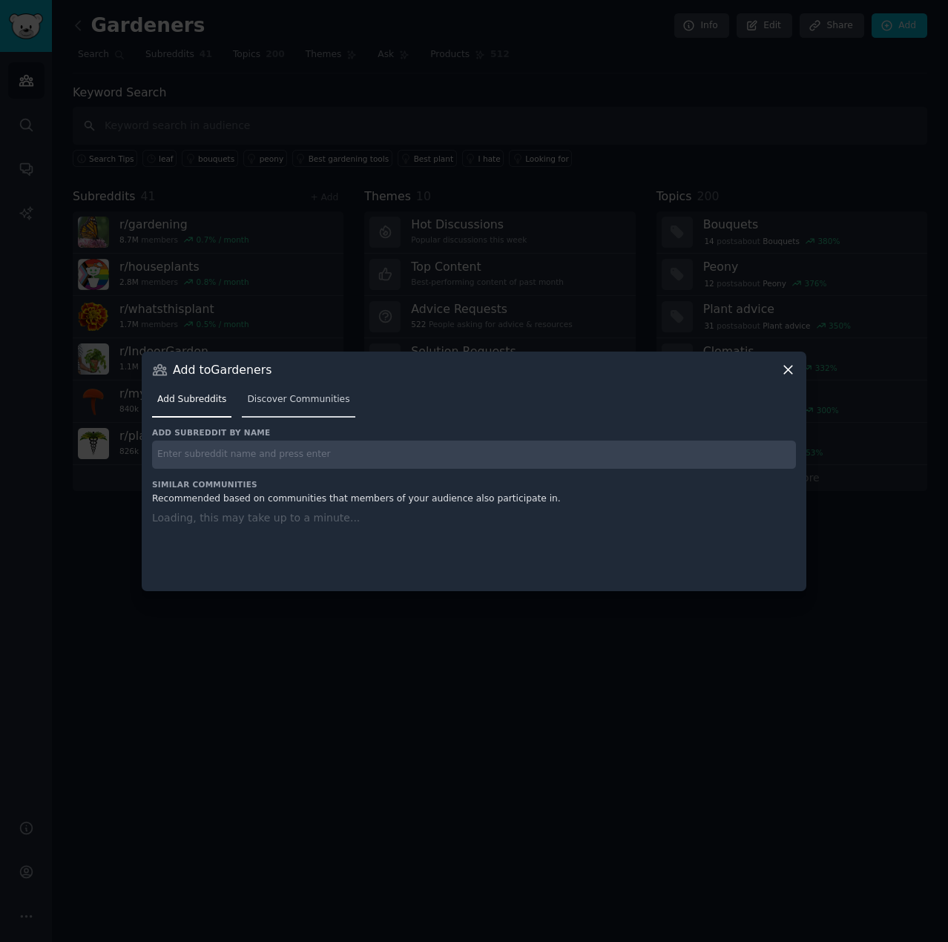
click at [308, 403] on span "Discover Communities" at bounding box center [298, 399] width 102 height 13
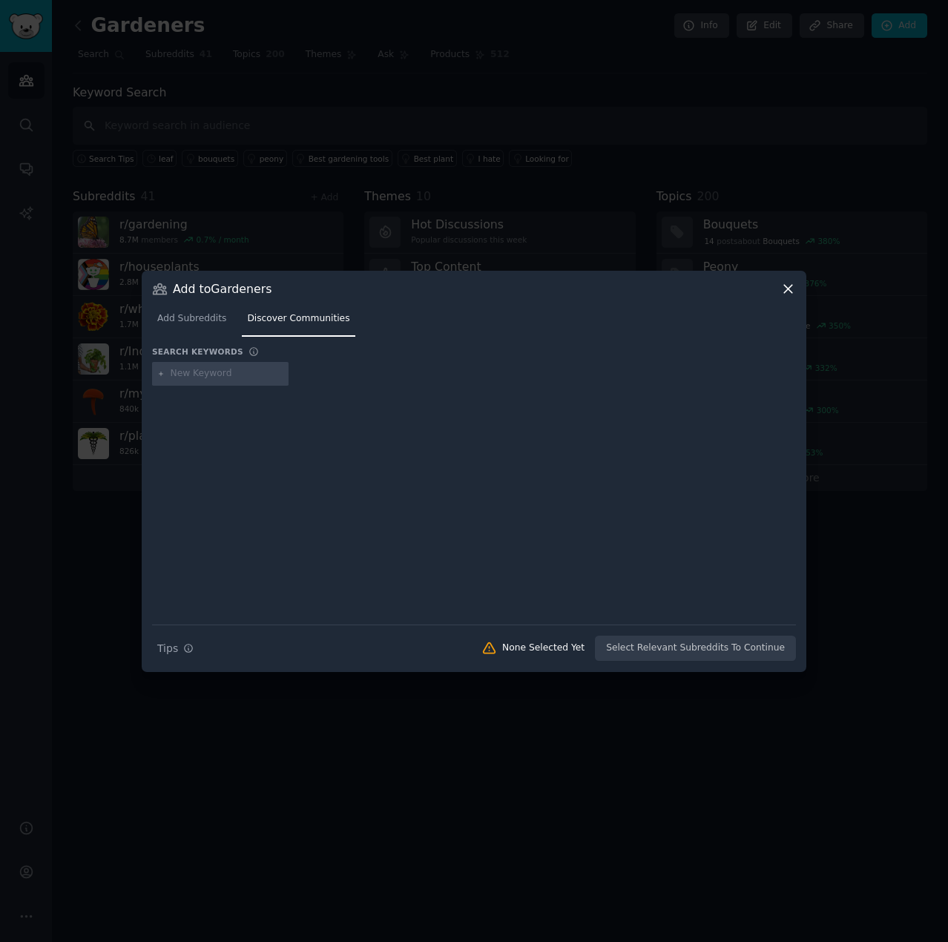
click at [210, 376] on input "text" at bounding box center [227, 373] width 113 height 13
type input "garden"
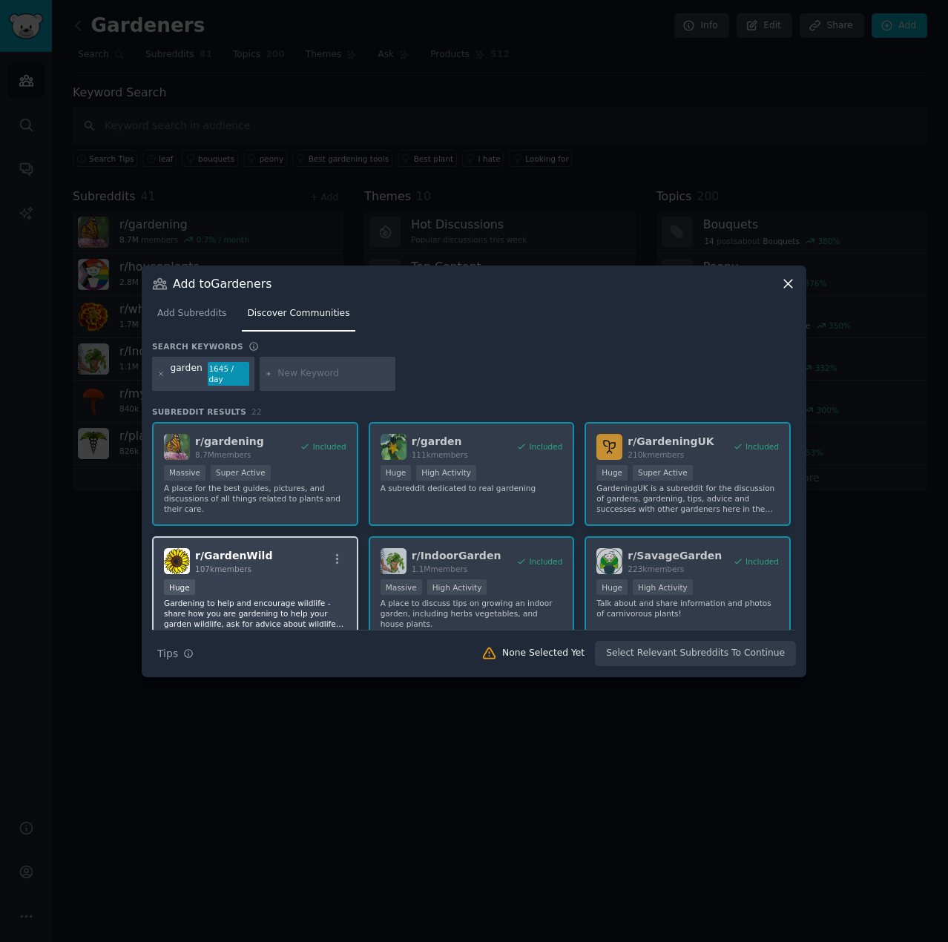
click at [280, 541] on div "r/ GardenWild 107k members" at bounding box center [255, 561] width 182 height 26
click at [270, 541] on div "r/ GardenWild 107k members" at bounding box center [255, 561] width 182 height 26
click at [283, 541] on div "r/ GardenWild 107k members" at bounding box center [255, 561] width 182 height 26
click at [730, 541] on button "Add to Audience" at bounding box center [747, 653] width 97 height 25
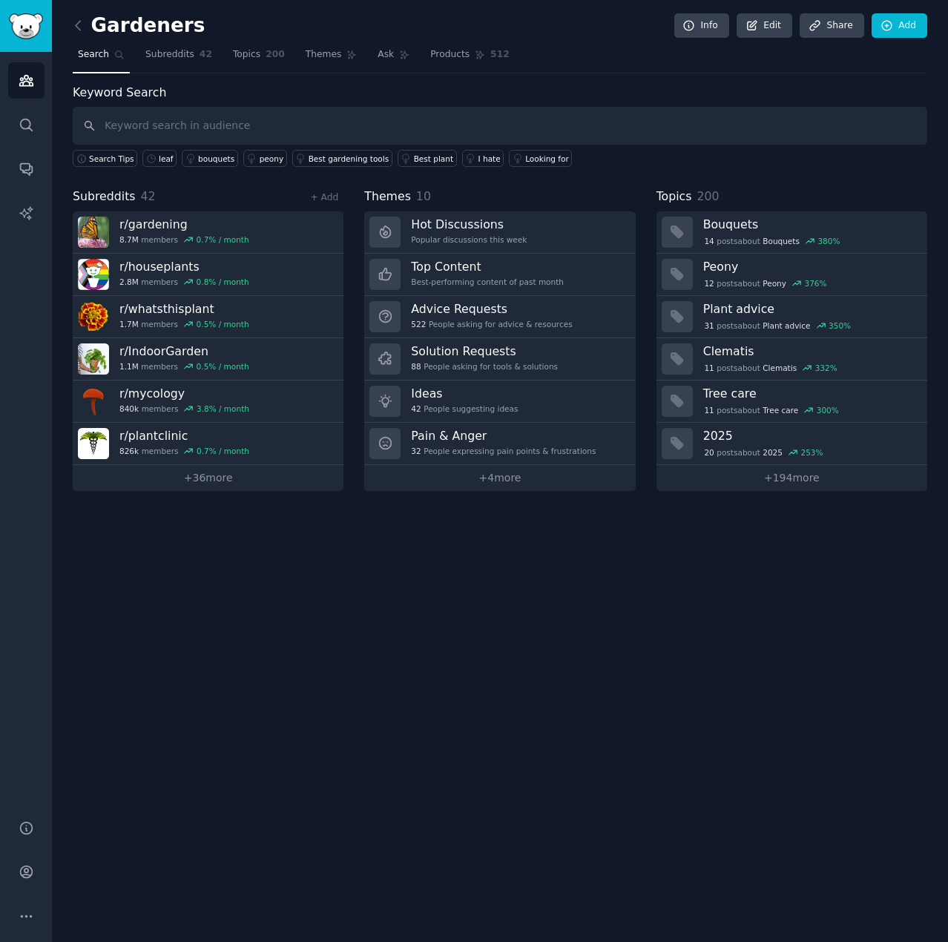
click at [255, 538] on div "Gardeners Info Edit Share Add Search Subreddits 42 Topics 200 Themes Ask Produc…" at bounding box center [500, 471] width 896 height 942
click at [437, 541] on div "Gardeners Info Edit Share Add Search Subreddits 42 Topics 200 Themes Ask Produc…" at bounding box center [500, 471] width 896 height 942
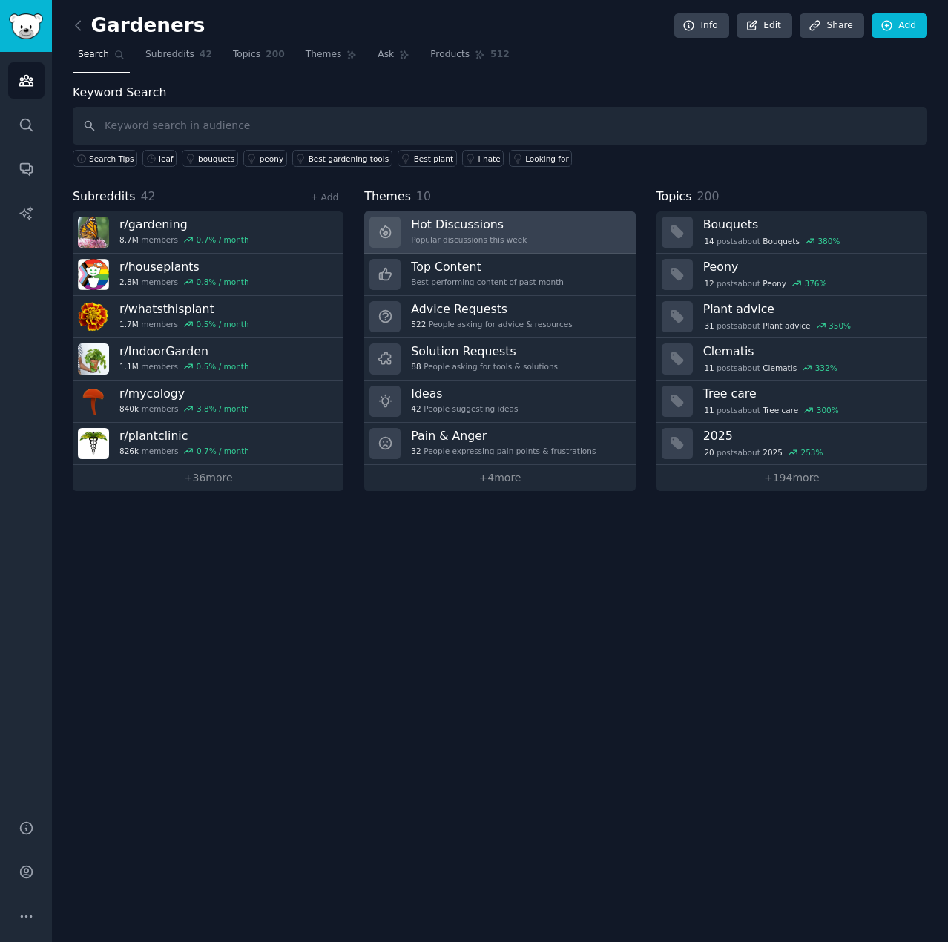
click at [447, 231] on div "Hot Discussions Popular discussions this week" at bounding box center [469, 232] width 116 height 31
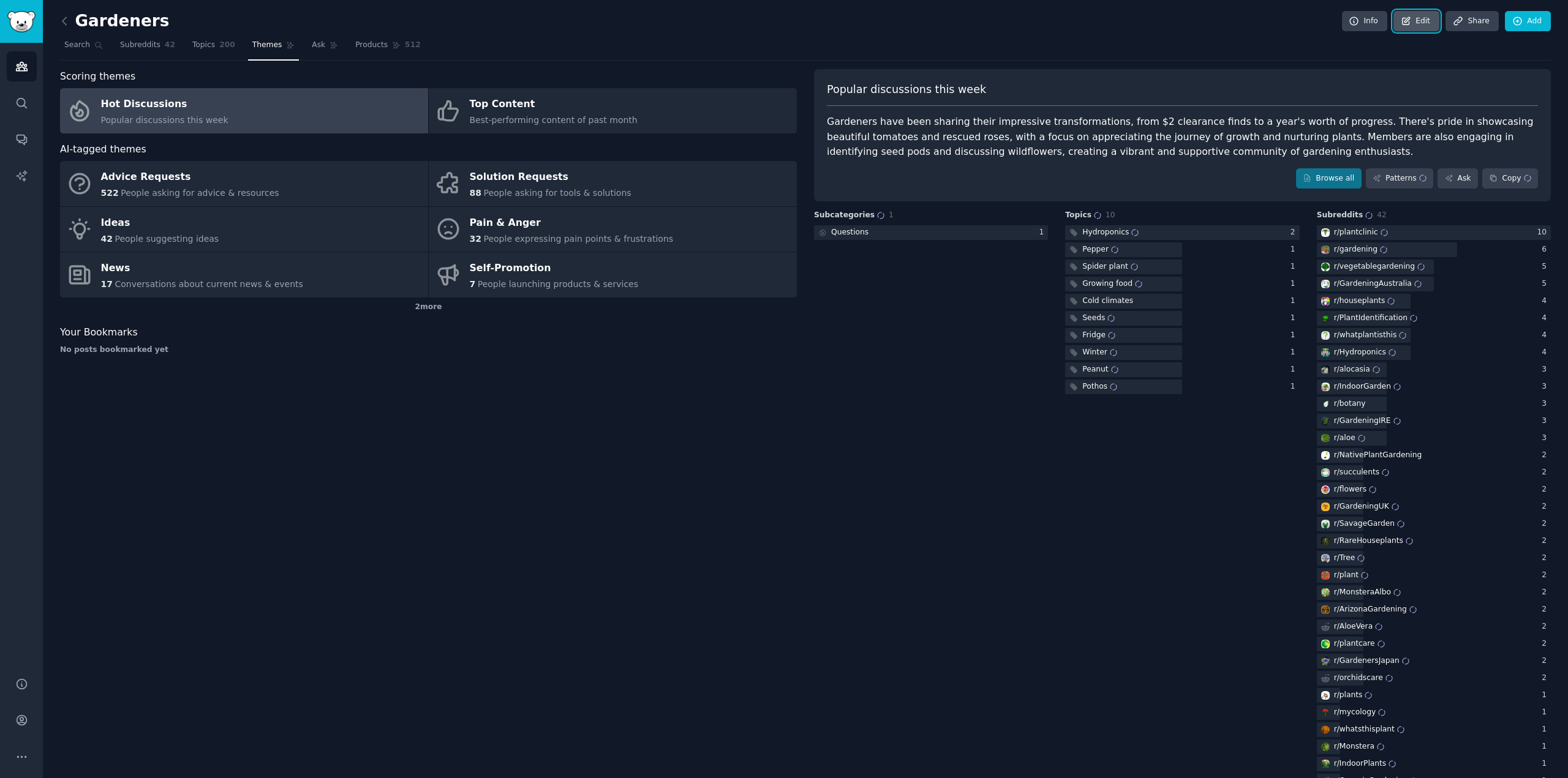
click at [881, 22] on link "Edit" at bounding box center [1417, 21] width 46 height 21
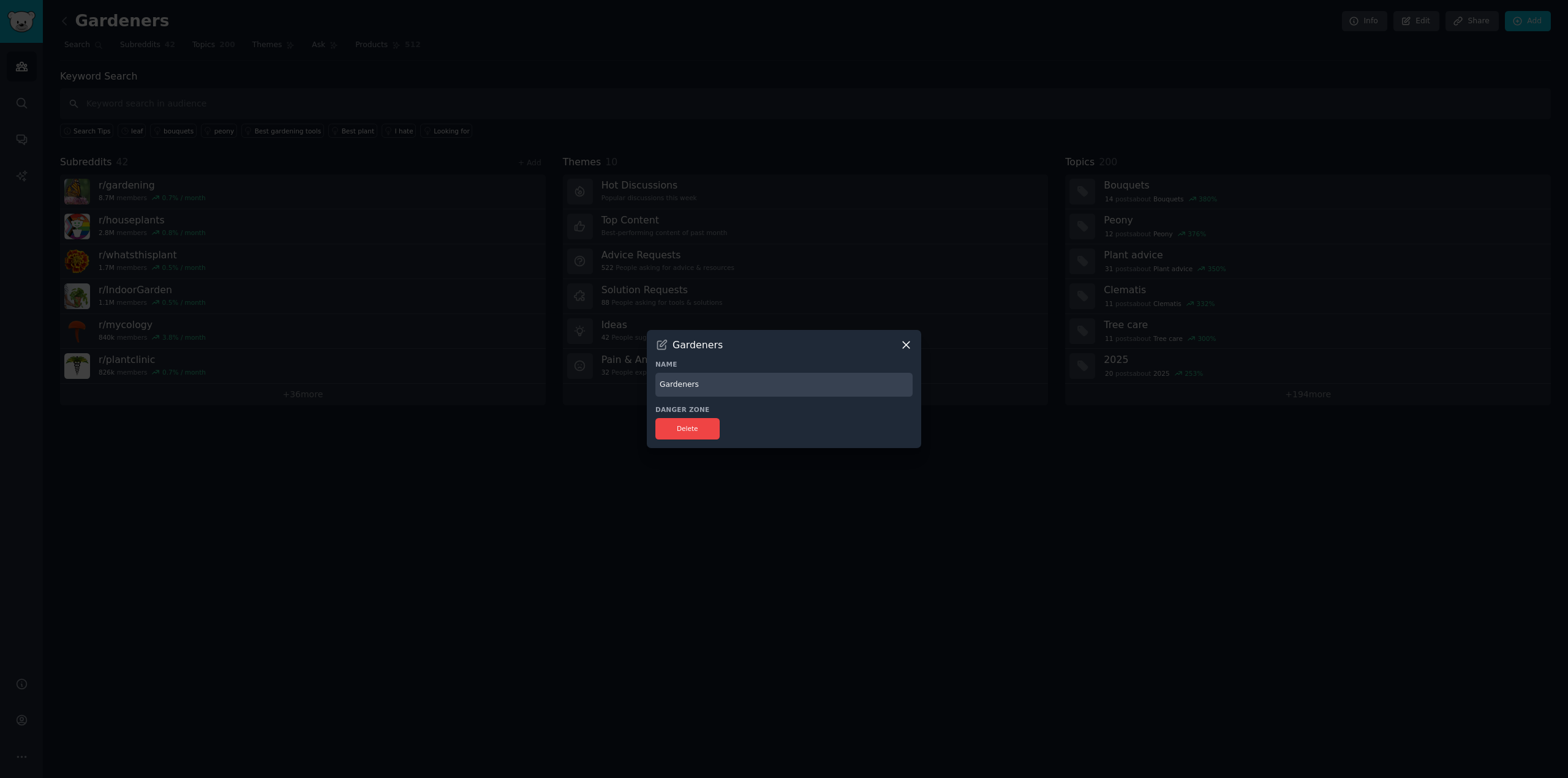
click at [881, 344] on icon at bounding box center [906, 345] width 13 height 13
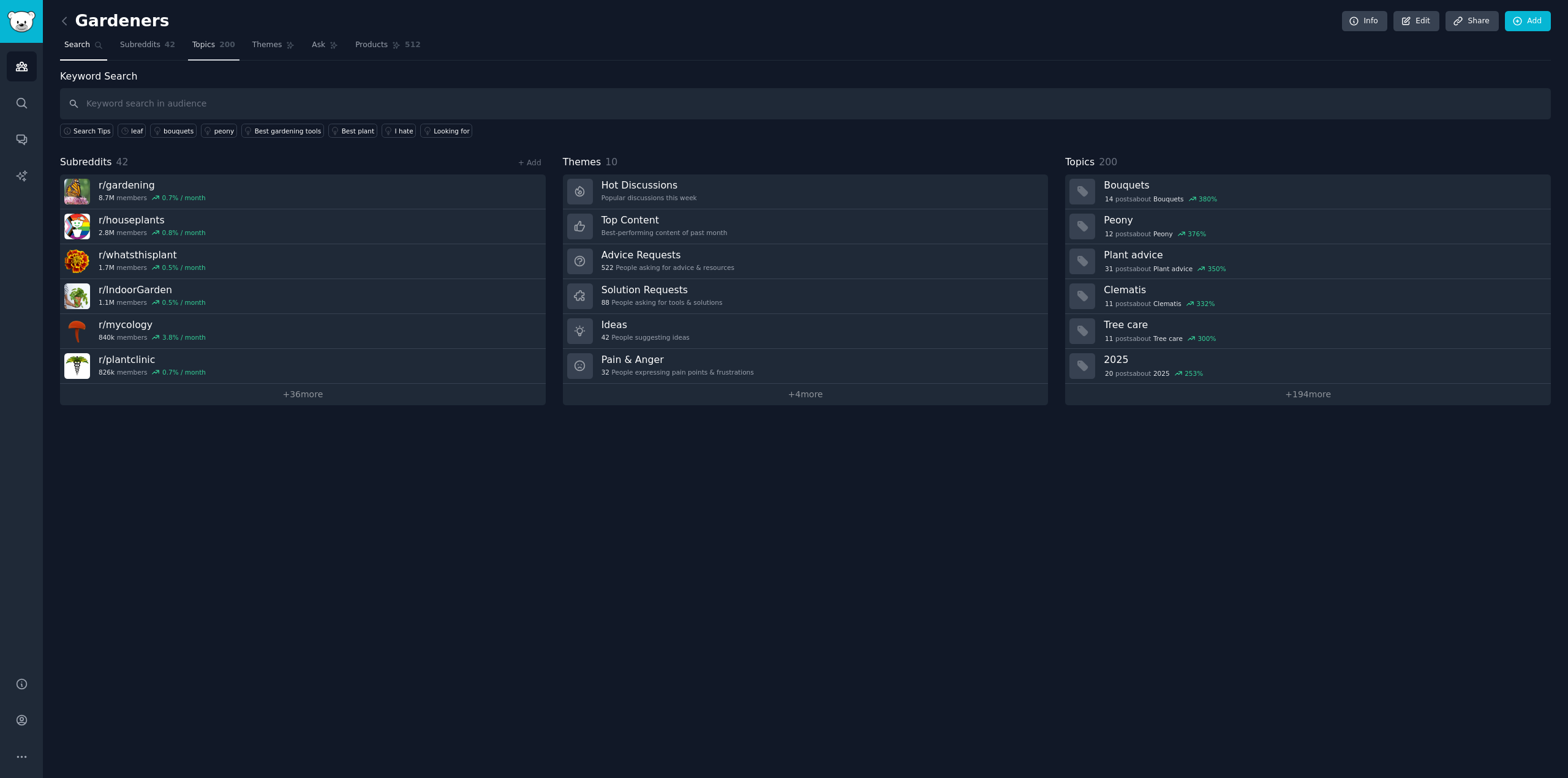
click at [192, 44] on span "Topics" at bounding box center [203, 45] width 22 height 11
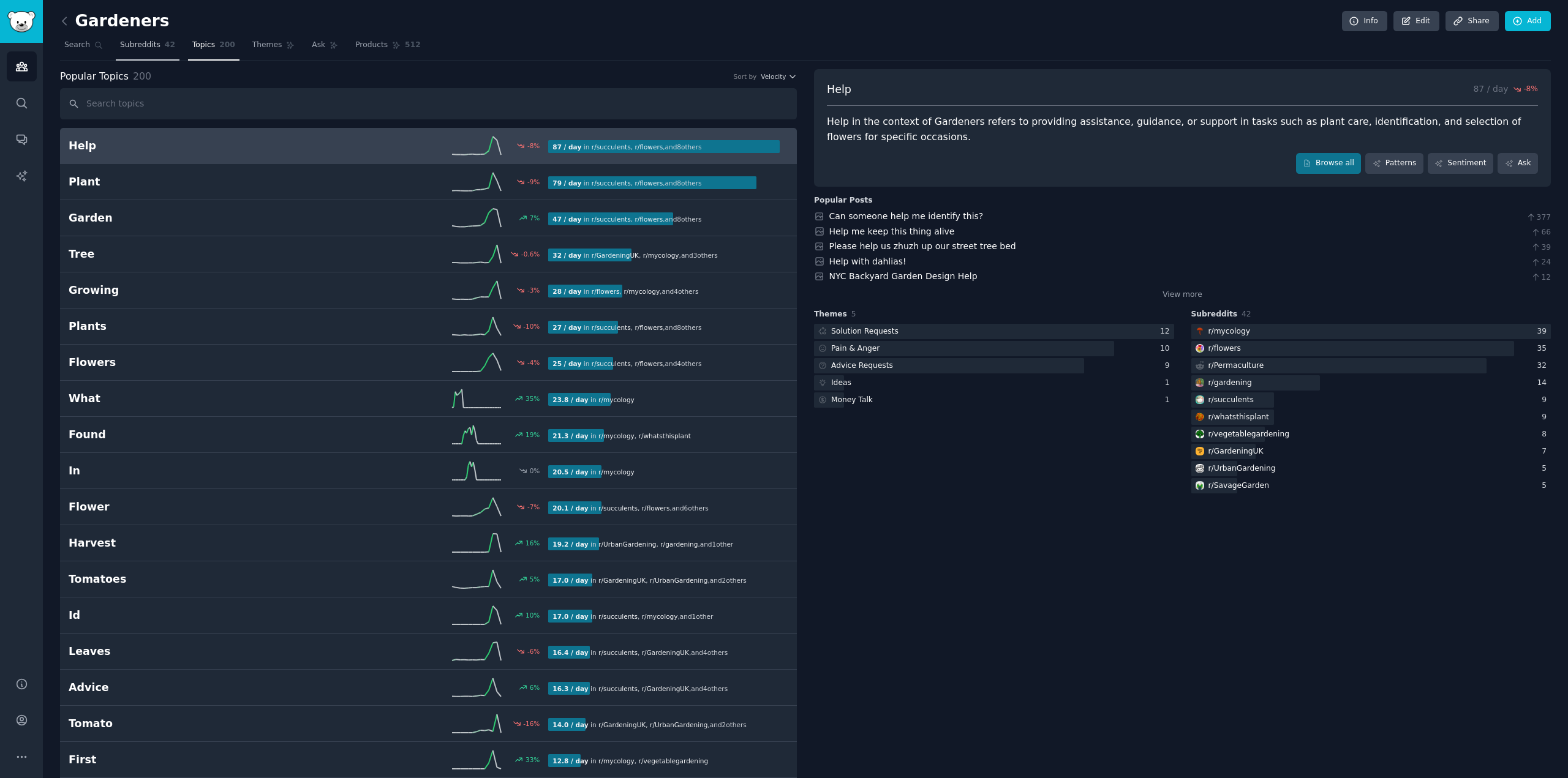
click at [144, 55] on link "Subreddits 42" at bounding box center [147, 48] width 64 height 25
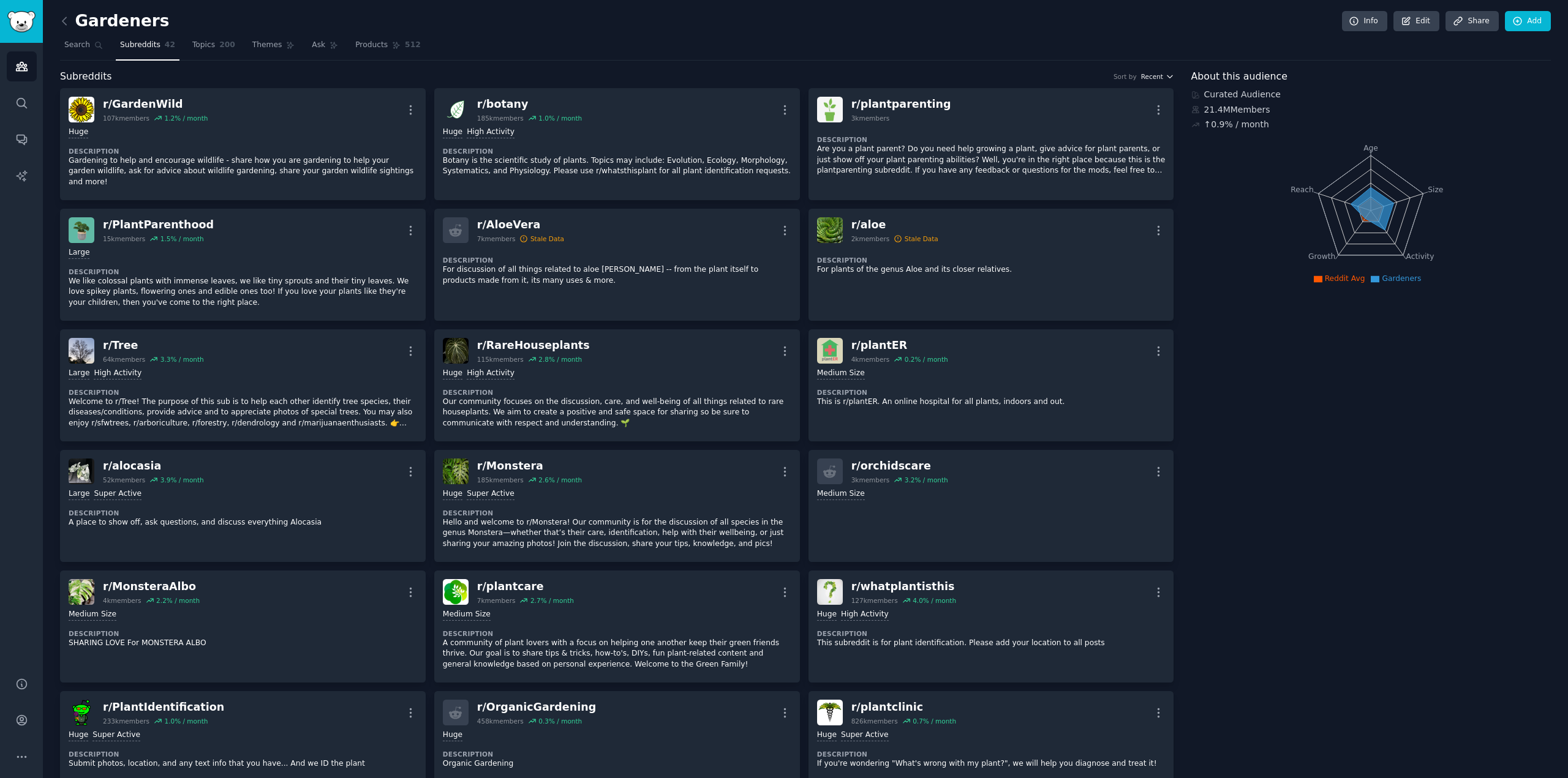
click at [881, 77] on span "Recent" at bounding box center [1152, 77] width 22 height 8
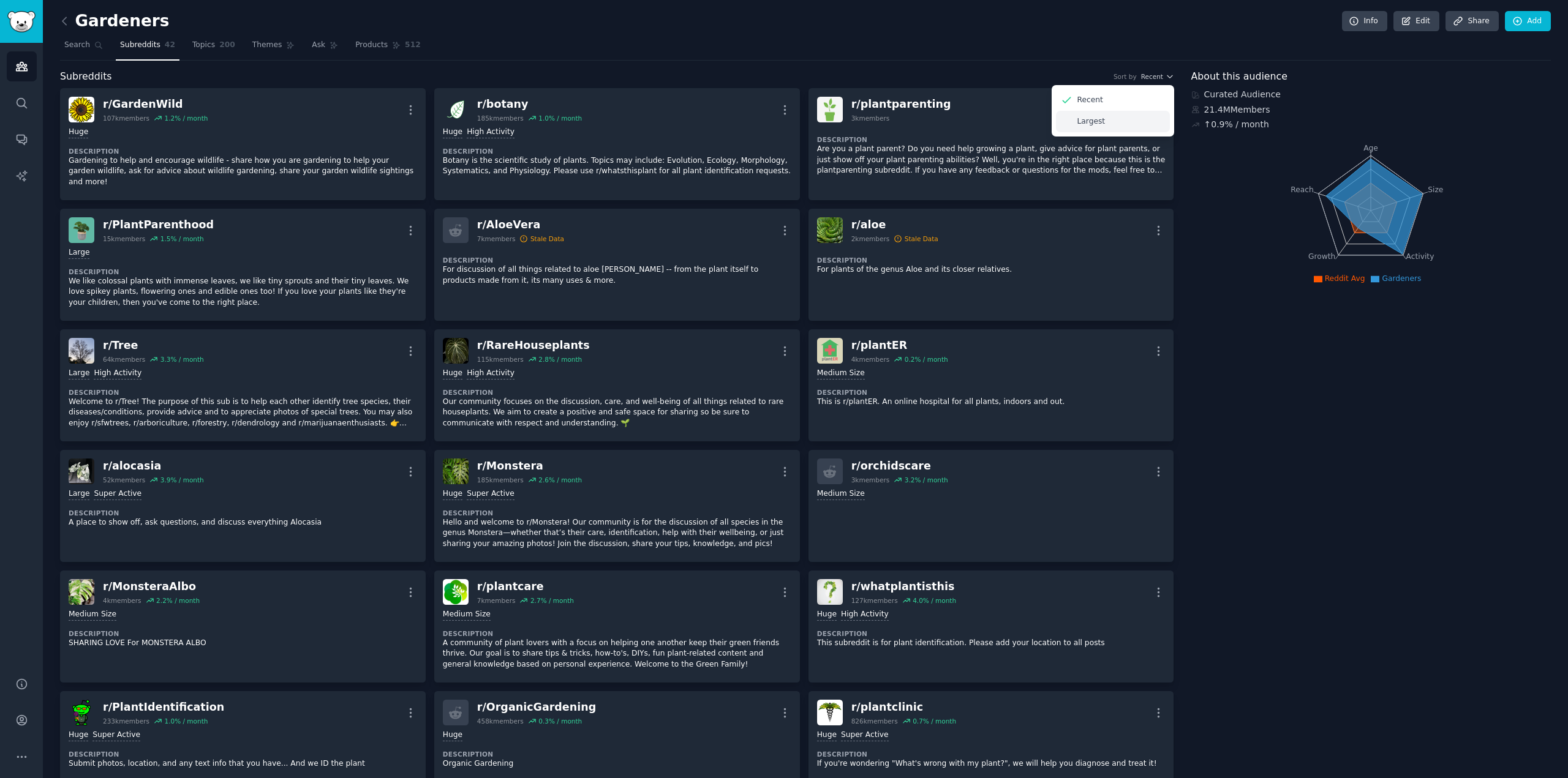
click at [881, 116] on p "Largest" at bounding box center [1091, 121] width 28 height 11
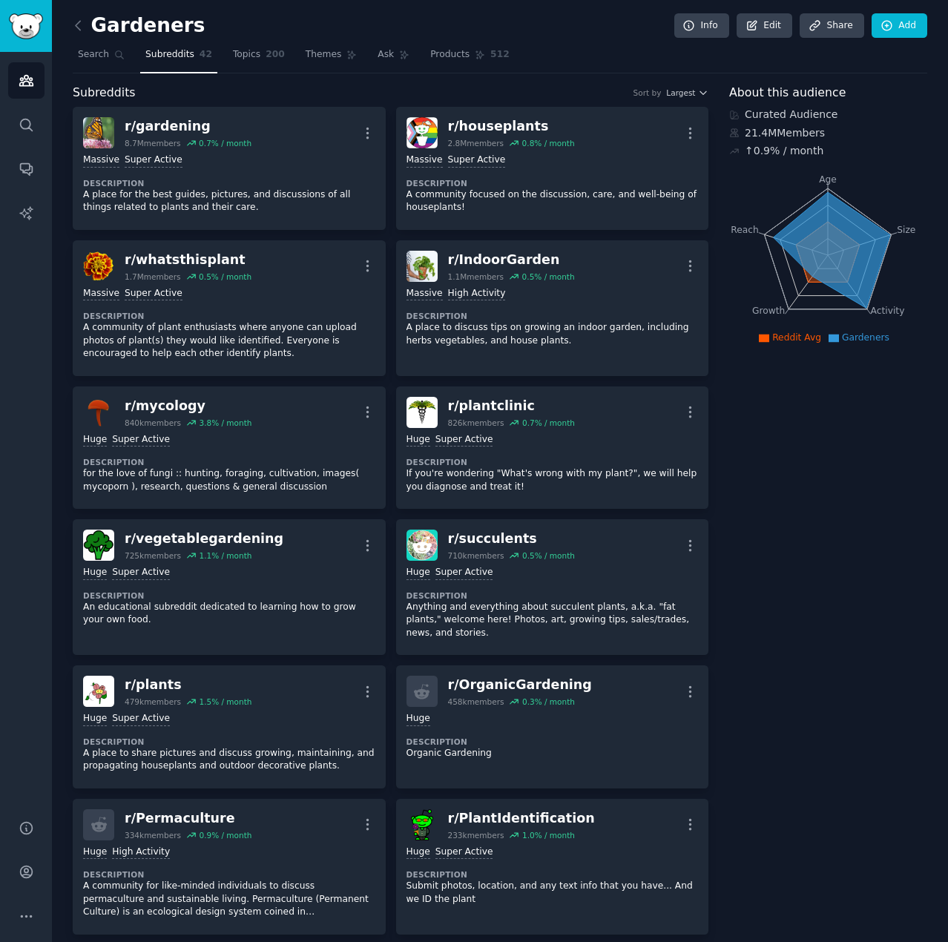
click at [507, 90] on div "Subreddits Sort by Largest" at bounding box center [390, 93] width 635 height 19
drag, startPoint x: 259, startPoint y: 59, endPoint x: 17, endPoint y: 71, distance: 242.1
click at [265, 59] on span "200" at bounding box center [274, 54] width 19 height 13
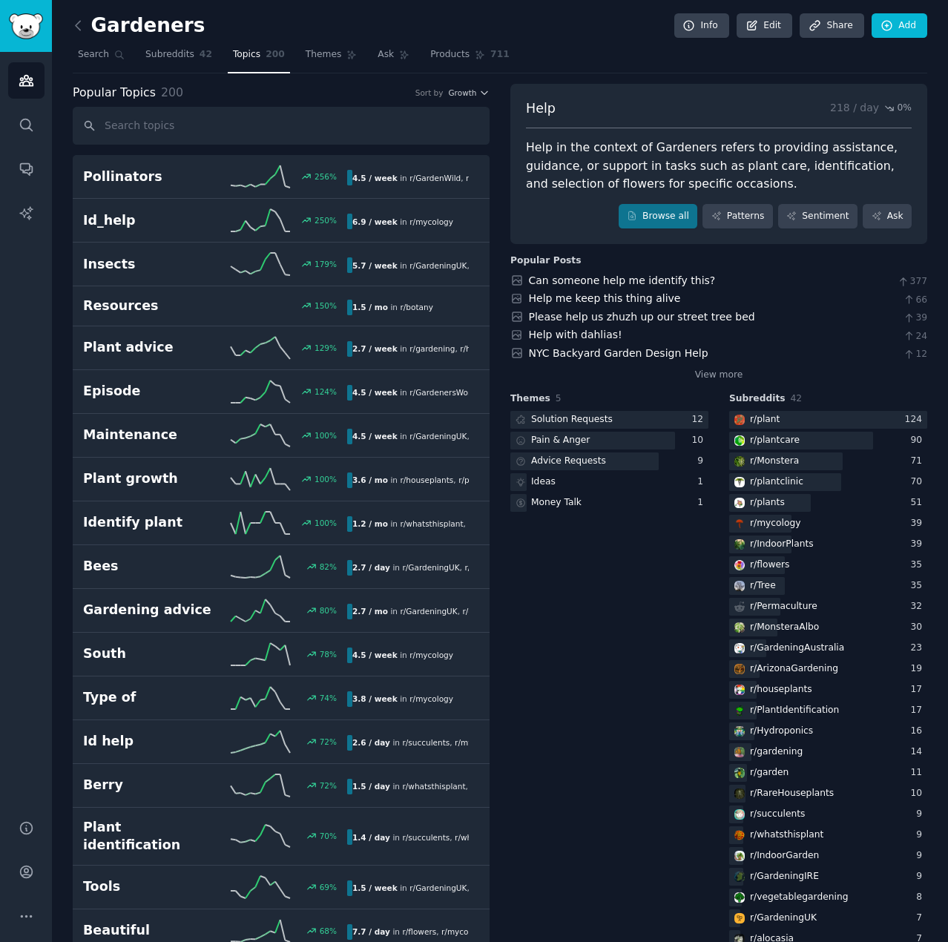
click at [466, 100] on div "Popular Topics 200 Sort by Growth" at bounding box center [281, 93] width 417 height 19
click at [468, 95] on span "Growth" at bounding box center [462, 93] width 28 height 10
click at [386, 145] on p "Velocity" at bounding box center [390, 147] width 36 height 13
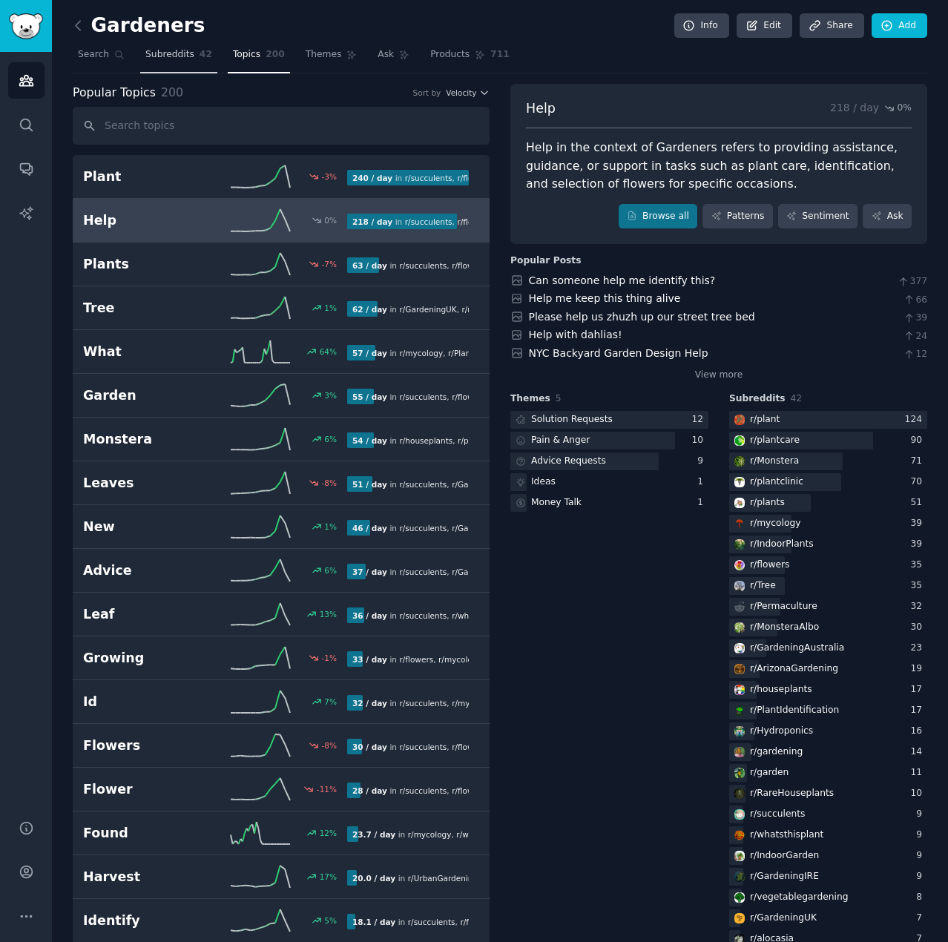
click at [178, 53] on span "Subreddits" at bounding box center [169, 54] width 49 height 13
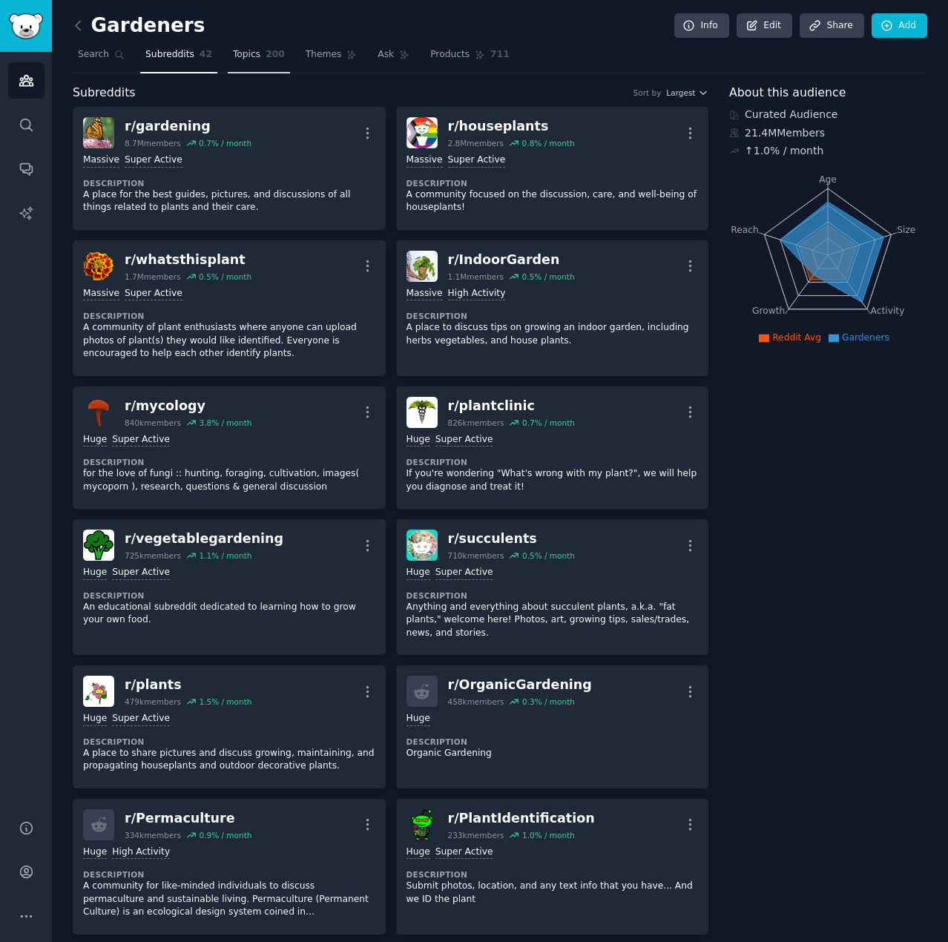
click at [254, 55] on span "Topics" at bounding box center [246, 54] width 27 height 13
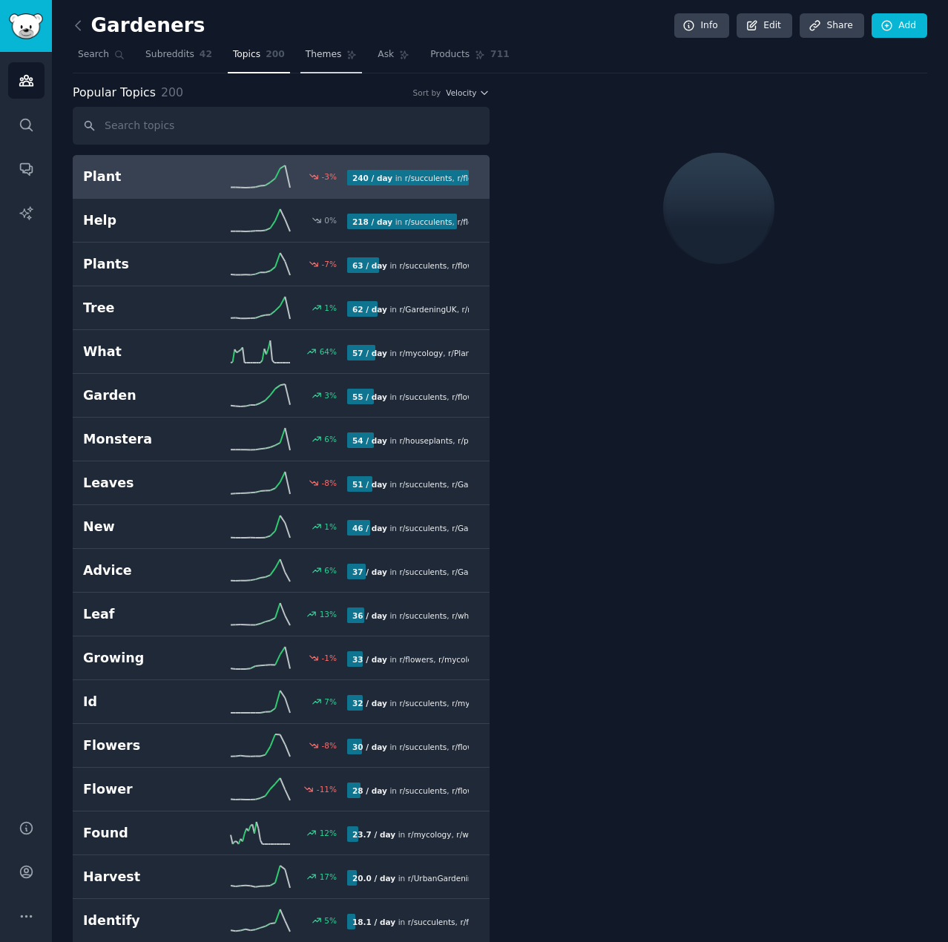
click at [348, 54] on icon at bounding box center [352, 55] width 8 height 8
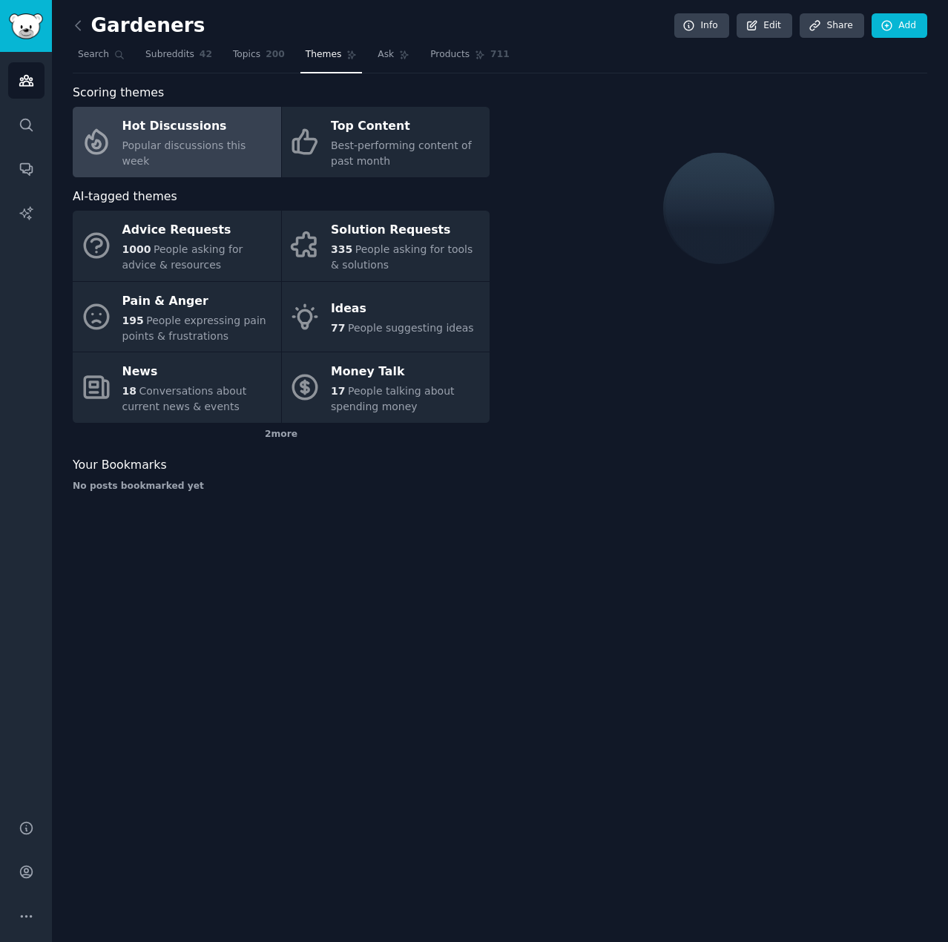
click at [195, 155] on span "Popular discussions this week" at bounding box center [184, 152] width 124 height 27
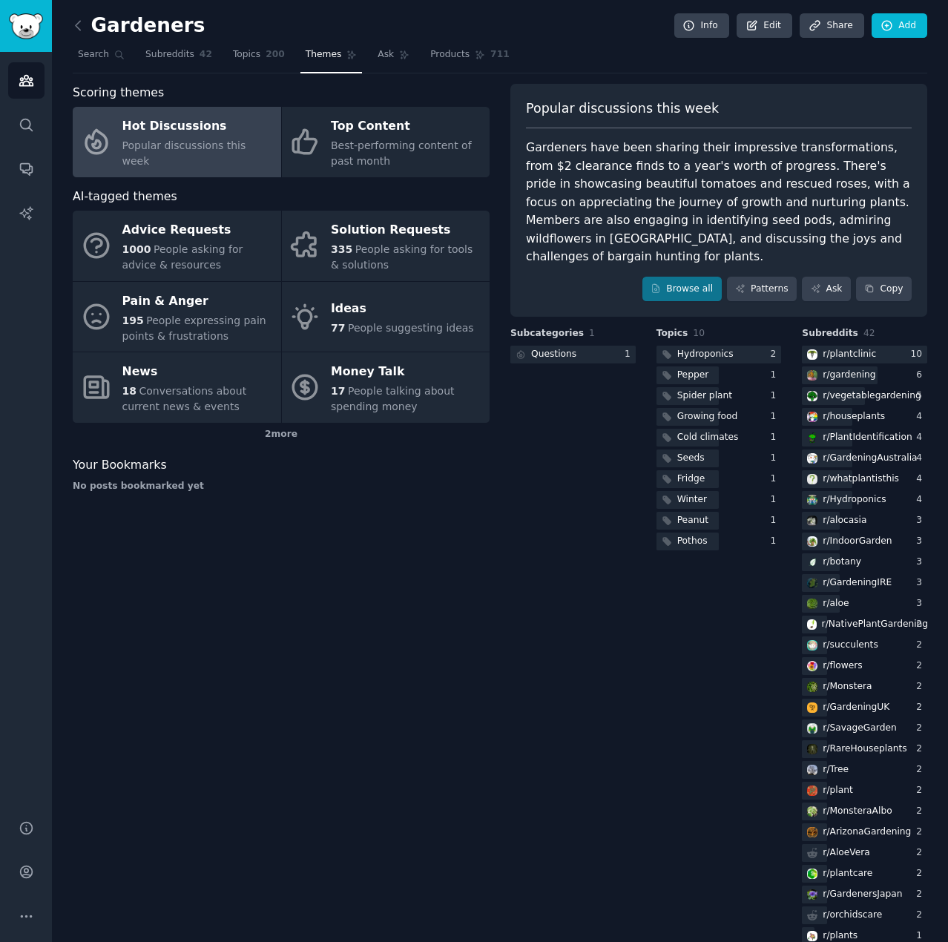
click at [216, 137] on div "Hot Discussions" at bounding box center [197, 127] width 151 height 24
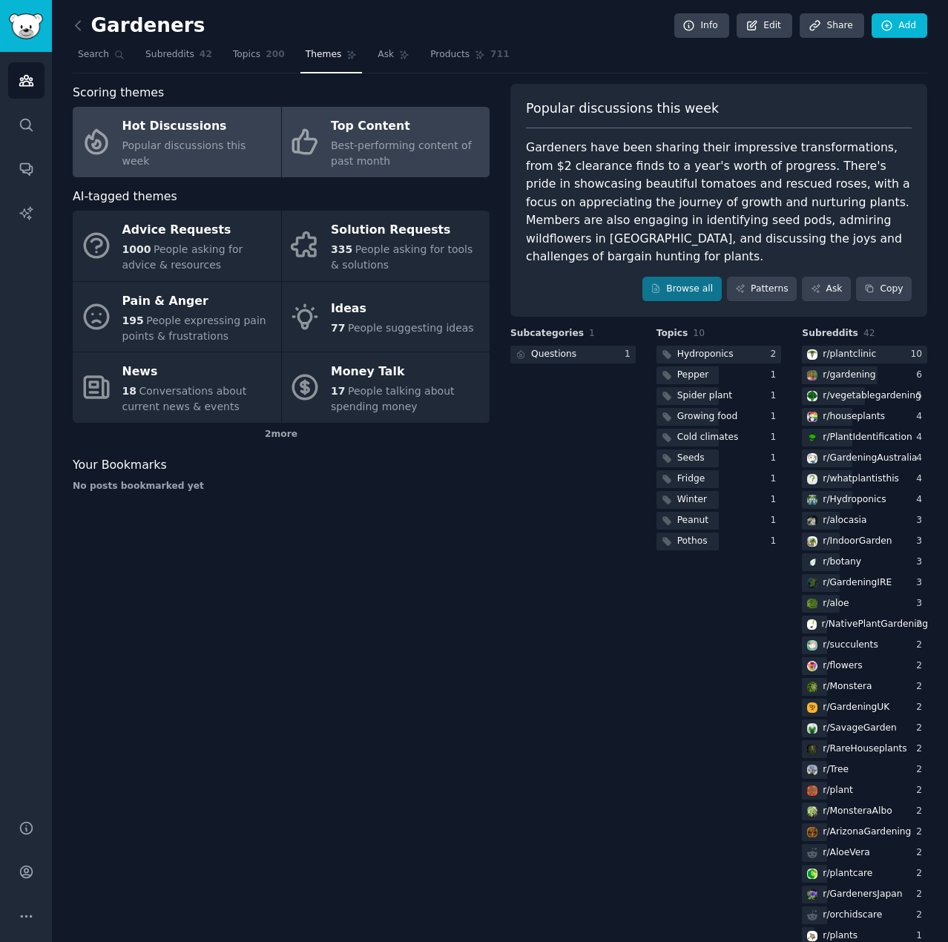
click at [354, 146] on span "Best-performing content of past month" at bounding box center [401, 152] width 141 height 27
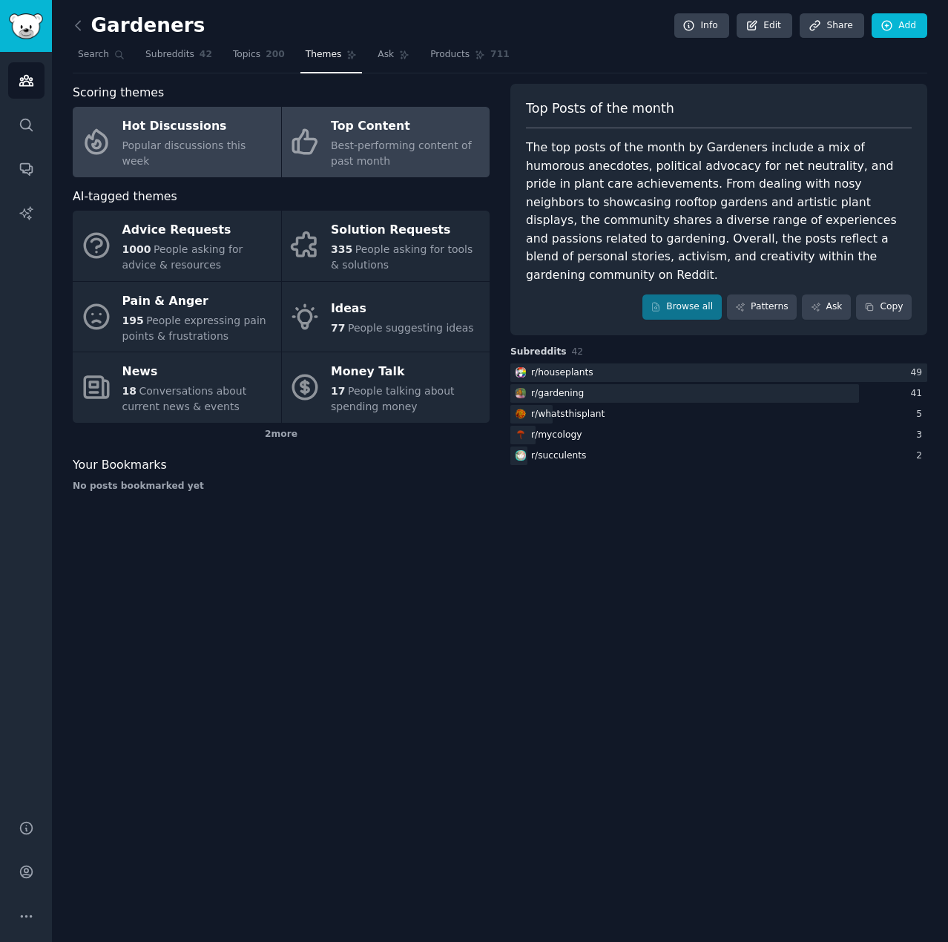
click at [207, 148] on span "Popular discussions this week" at bounding box center [184, 152] width 124 height 27
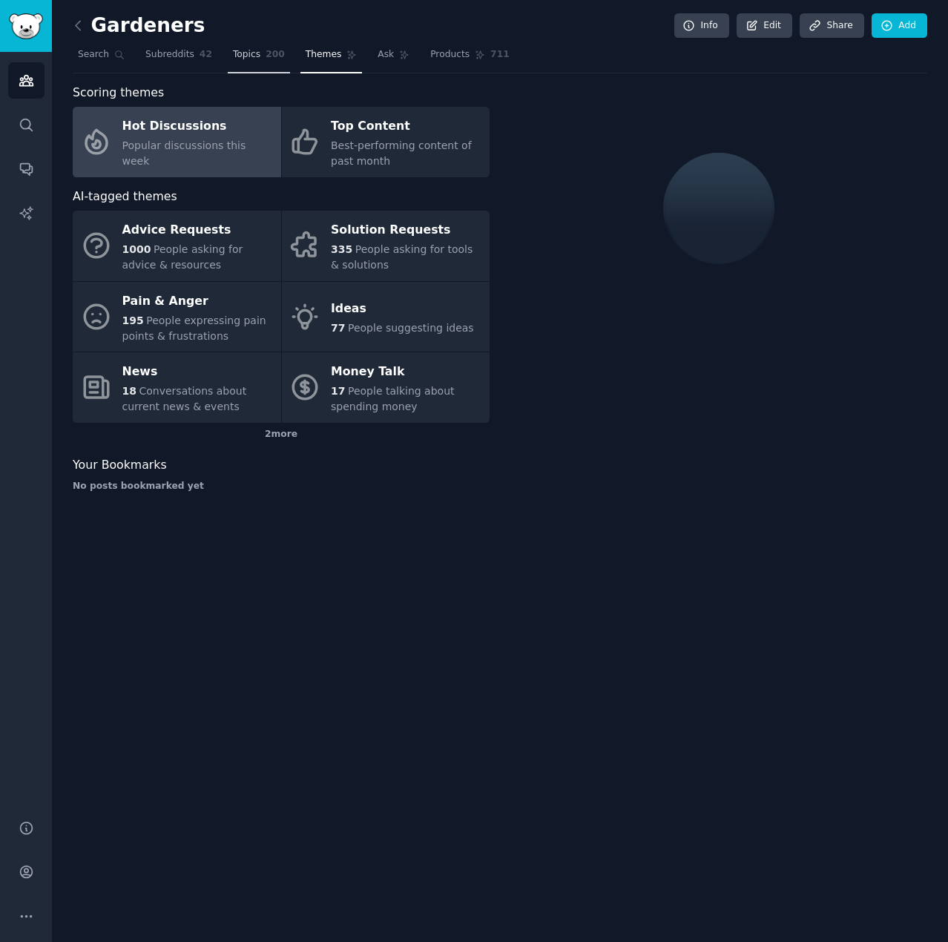
click at [251, 62] on link "Topics 200" at bounding box center [259, 58] width 62 height 30
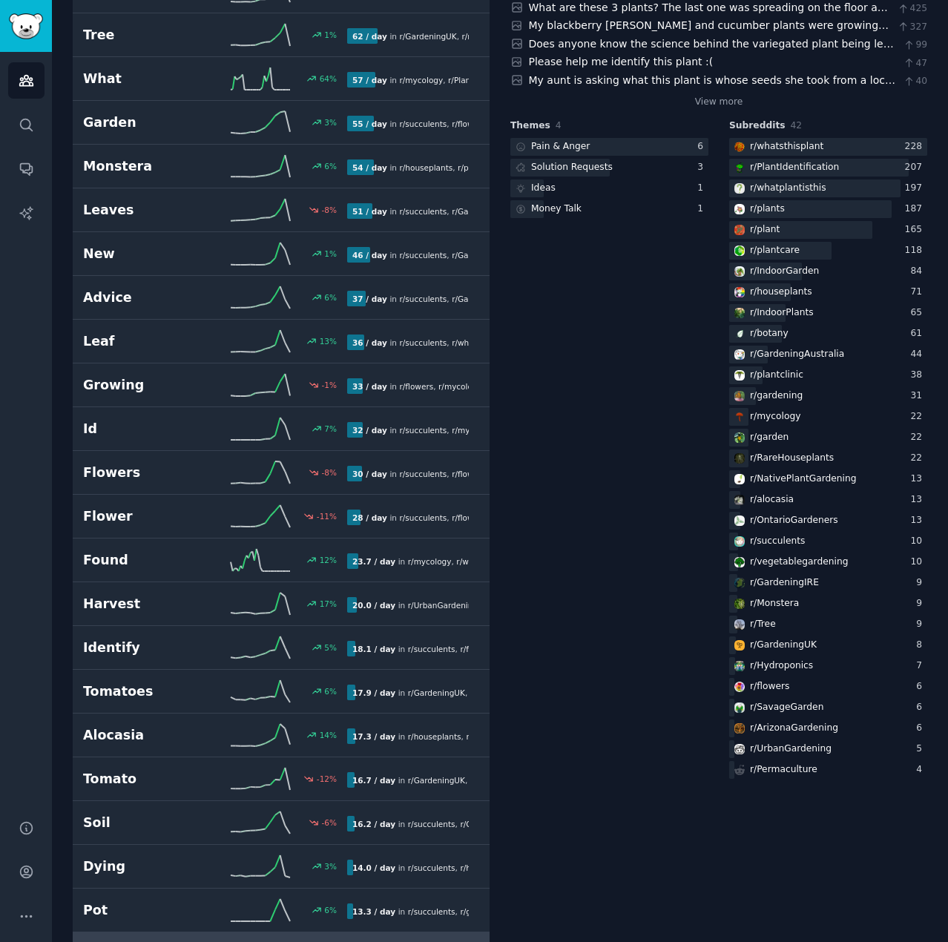
scroll to position [297, 0]
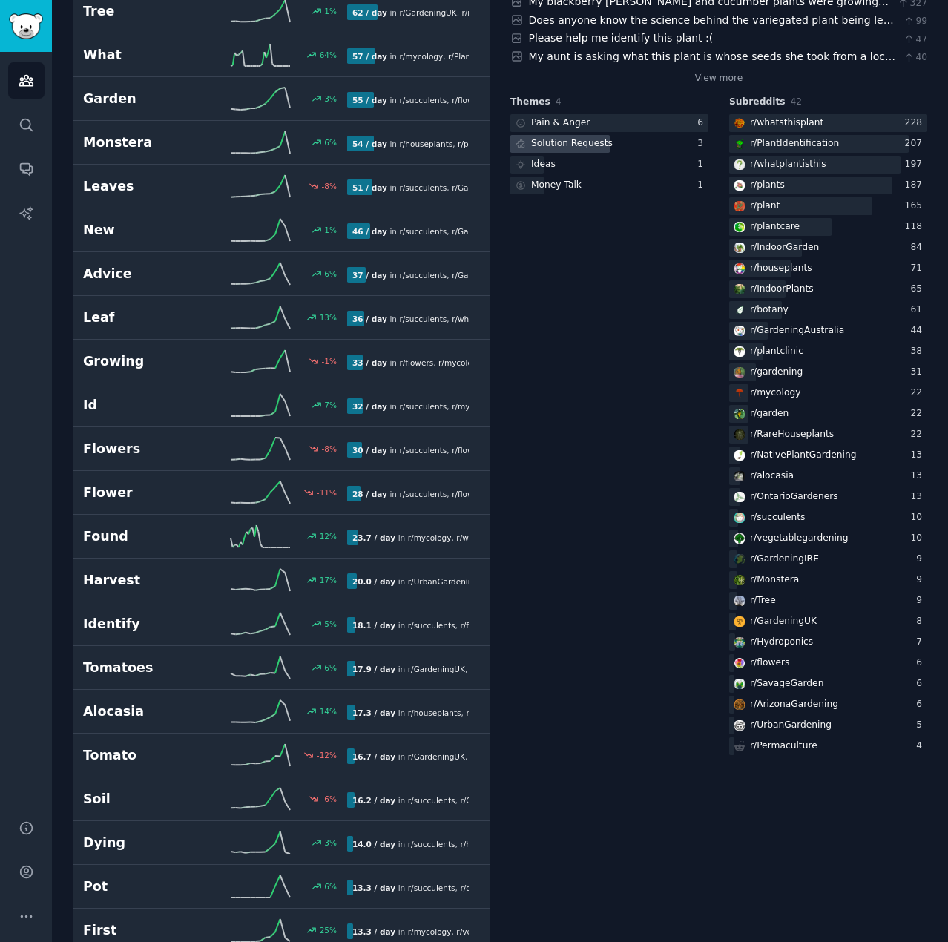
click at [572, 146] on div "Solution Requests" at bounding box center [572, 143] width 82 height 13
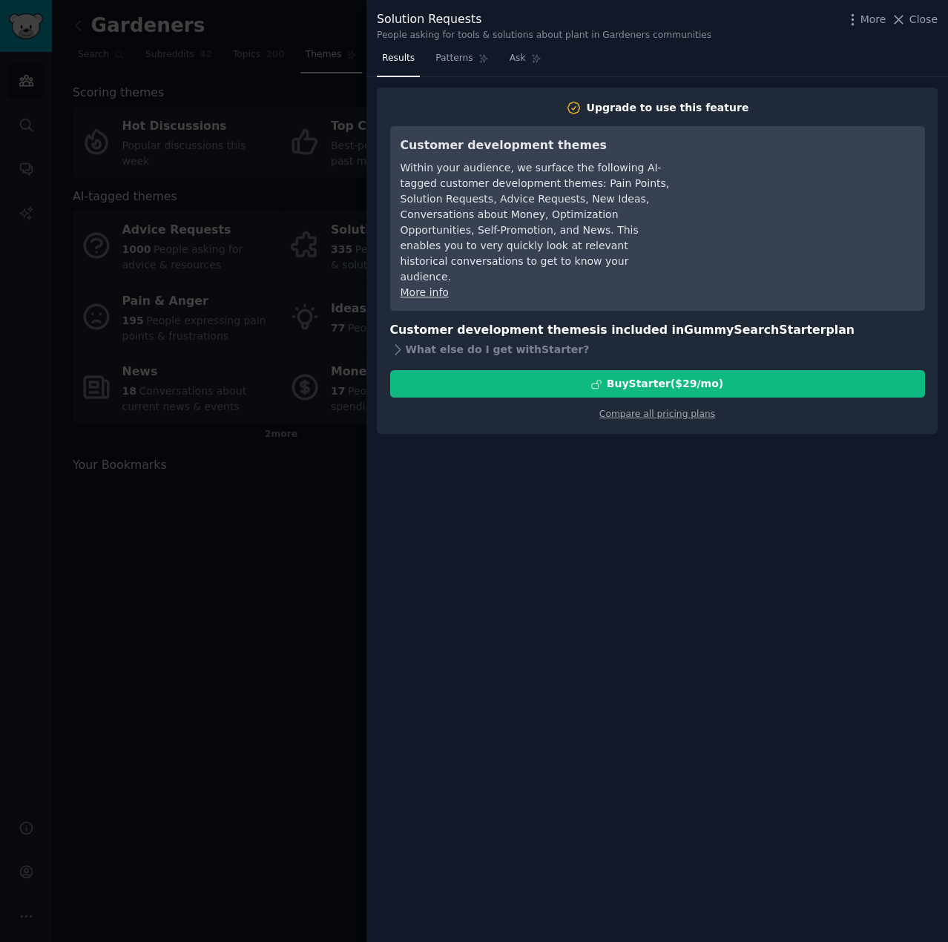
click at [264, 530] on div at bounding box center [474, 471] width 948 height 942
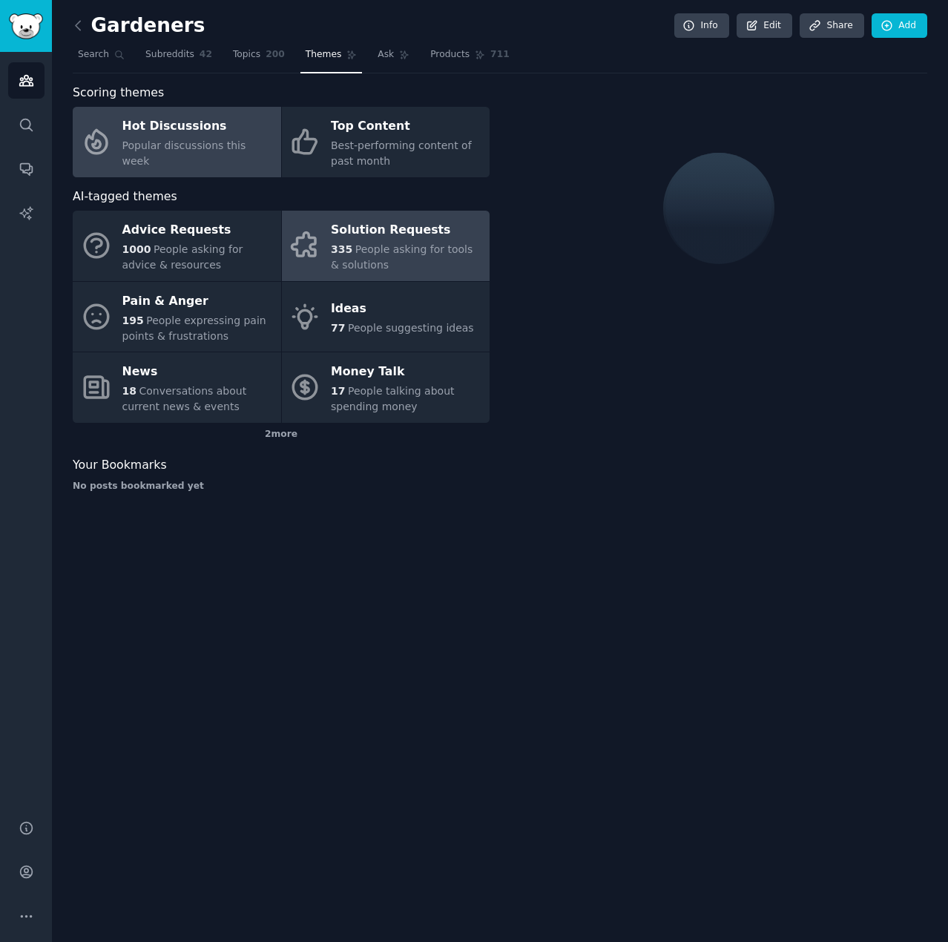
click at [210, 160] on link "Hot Discussions Popular discussions this week" at bounding box center [177, 142] width 208 height 70
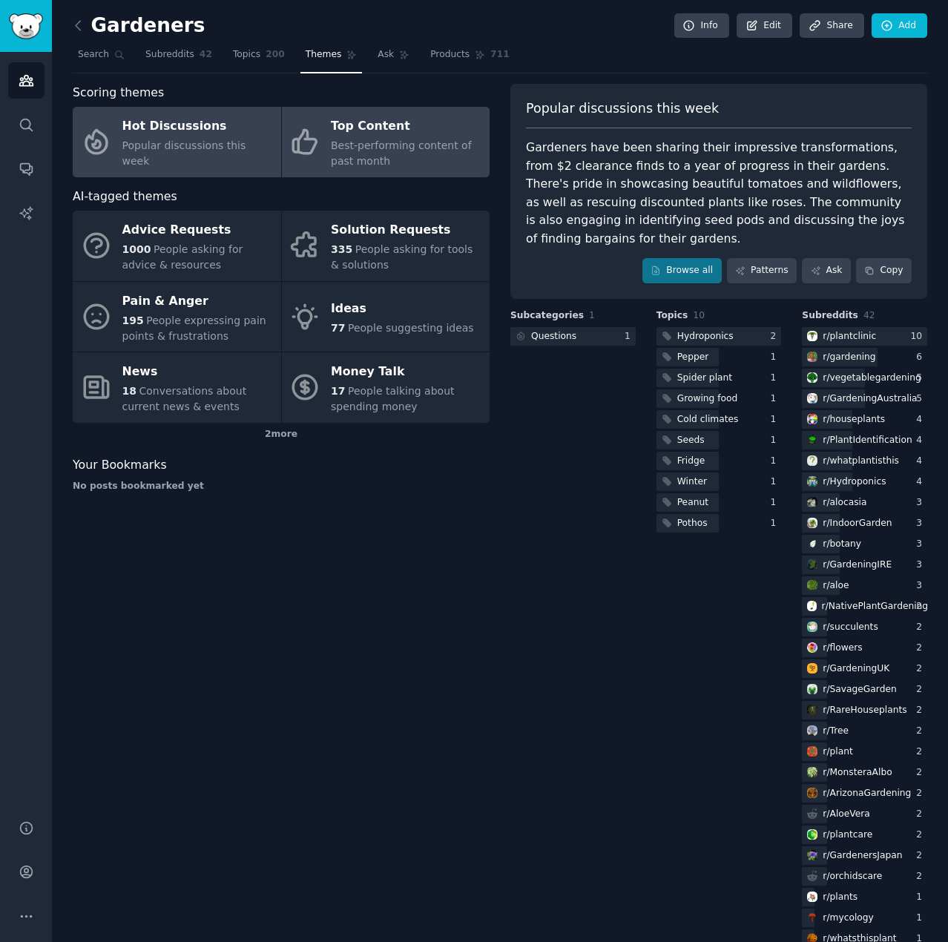
click at [360, 150] on span "Best-performing content of past month" at bounding box center [401, 152] width 141 height 27
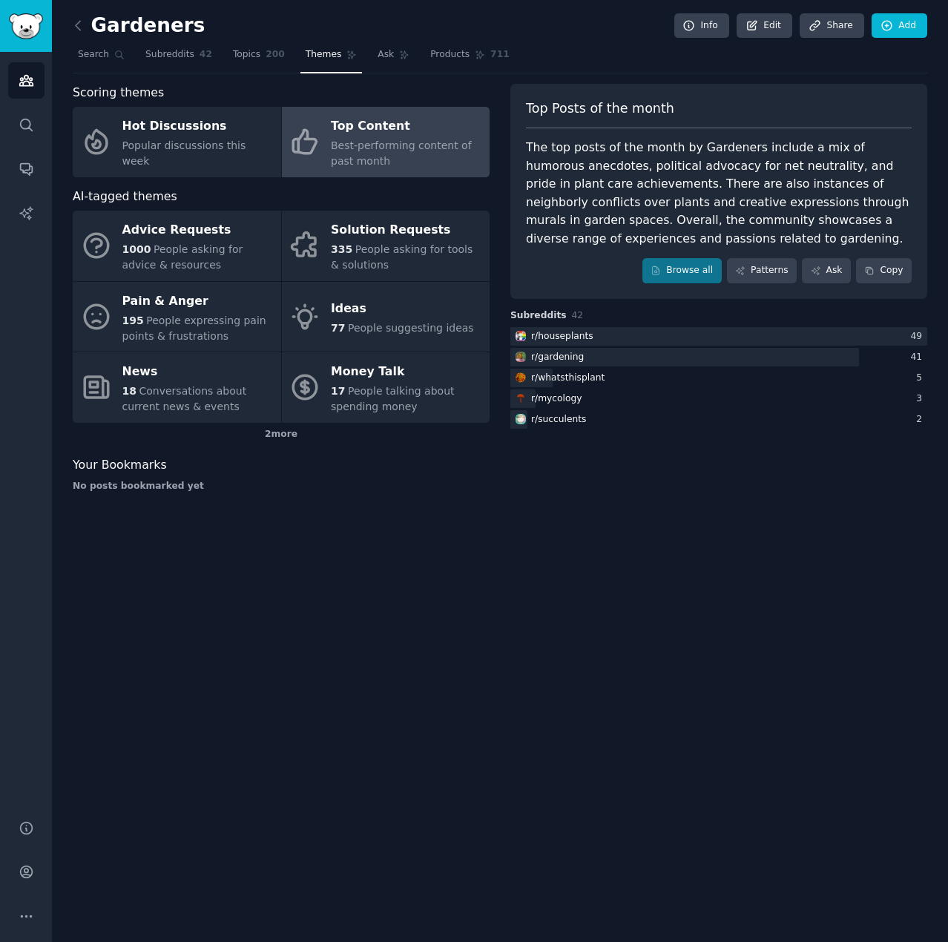
click at [397, 143] on span "Best-performing content of past month" at bounding box center [401, 152] width 141 height 27
click at [351, 140] on span "Best-performing content of past month" at bounding box center [401, 152] width 141 height 27
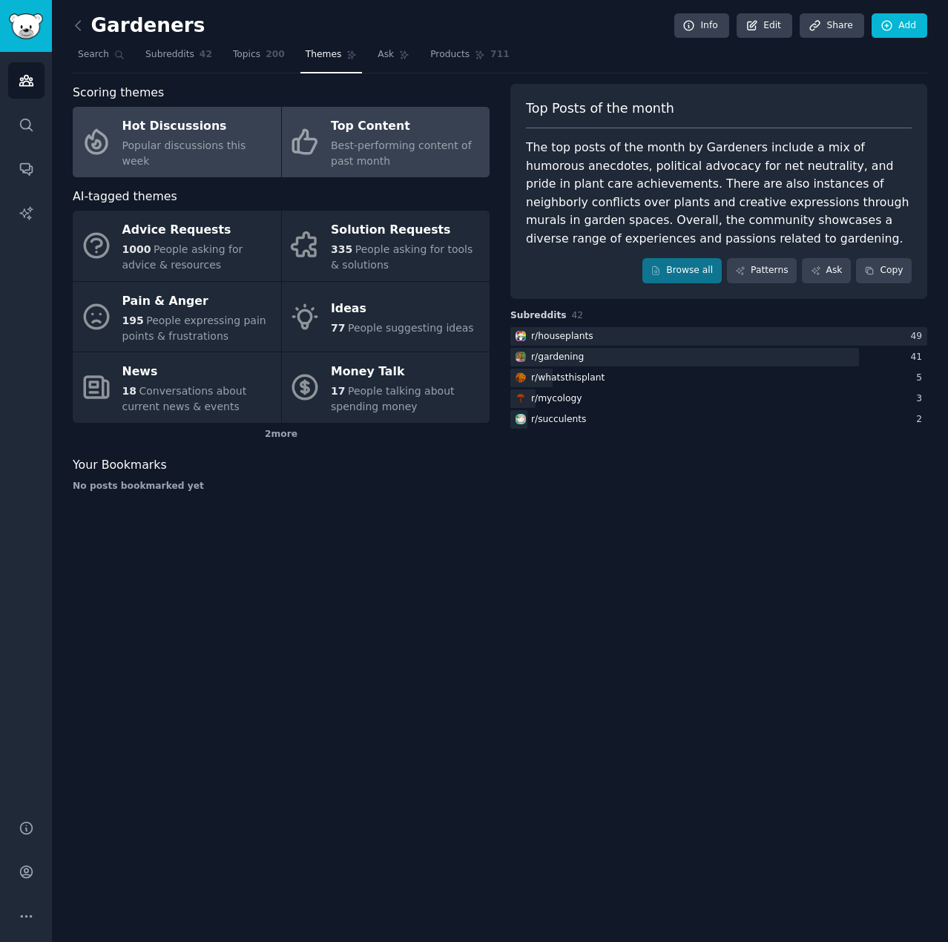
click at [212, 149] on span "Popular discussions this week" at bounding box center [184, 152] width 124 height 27
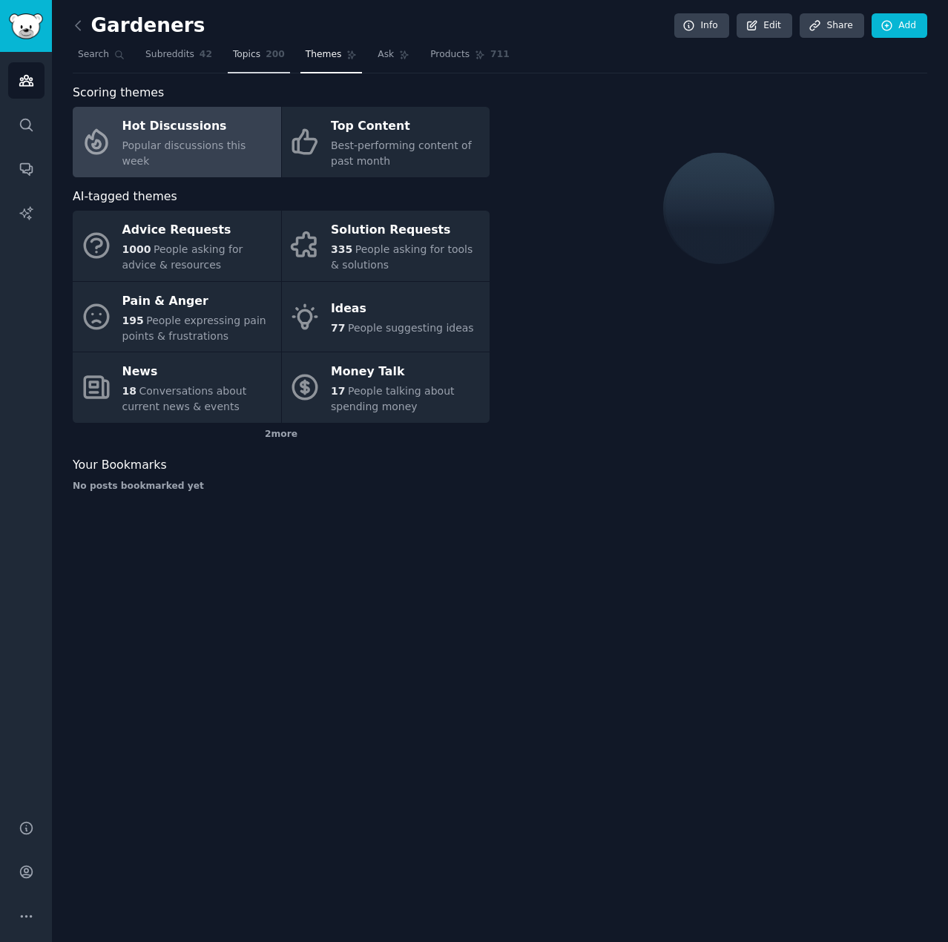
click at [235, 56] on span "Topics" at bounding box center [246, 54] width 27 height 13
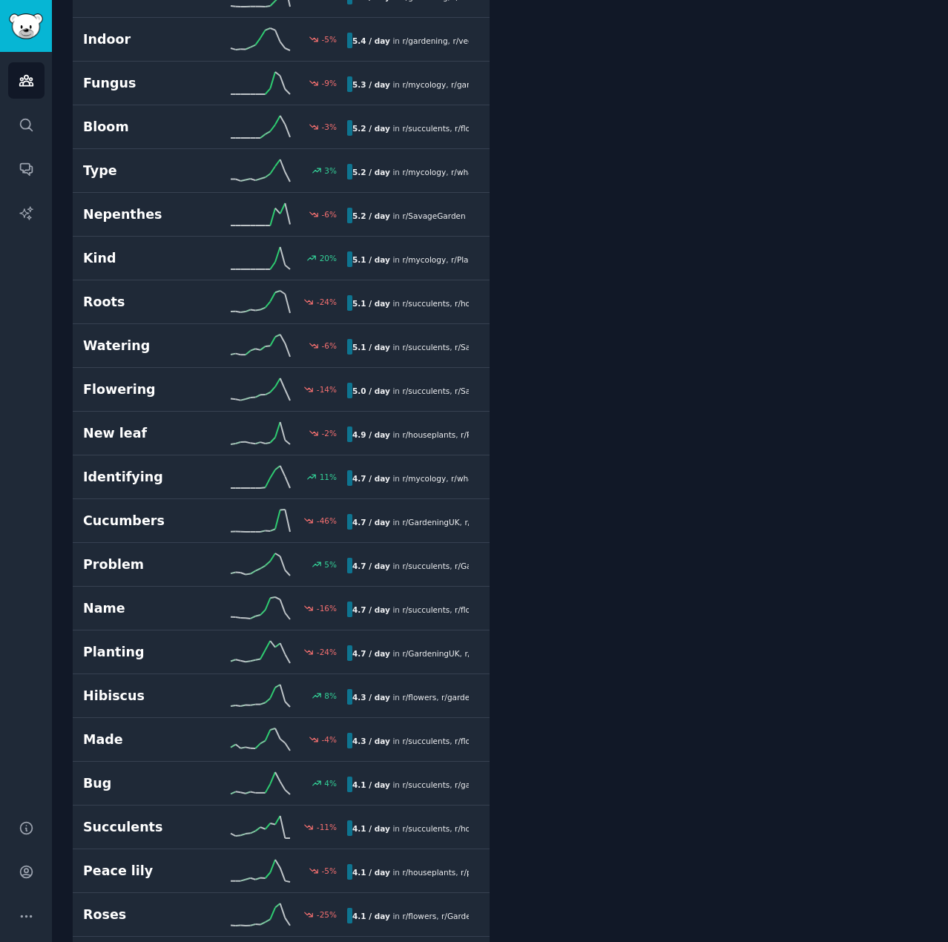
scroll to position [3040, 0]
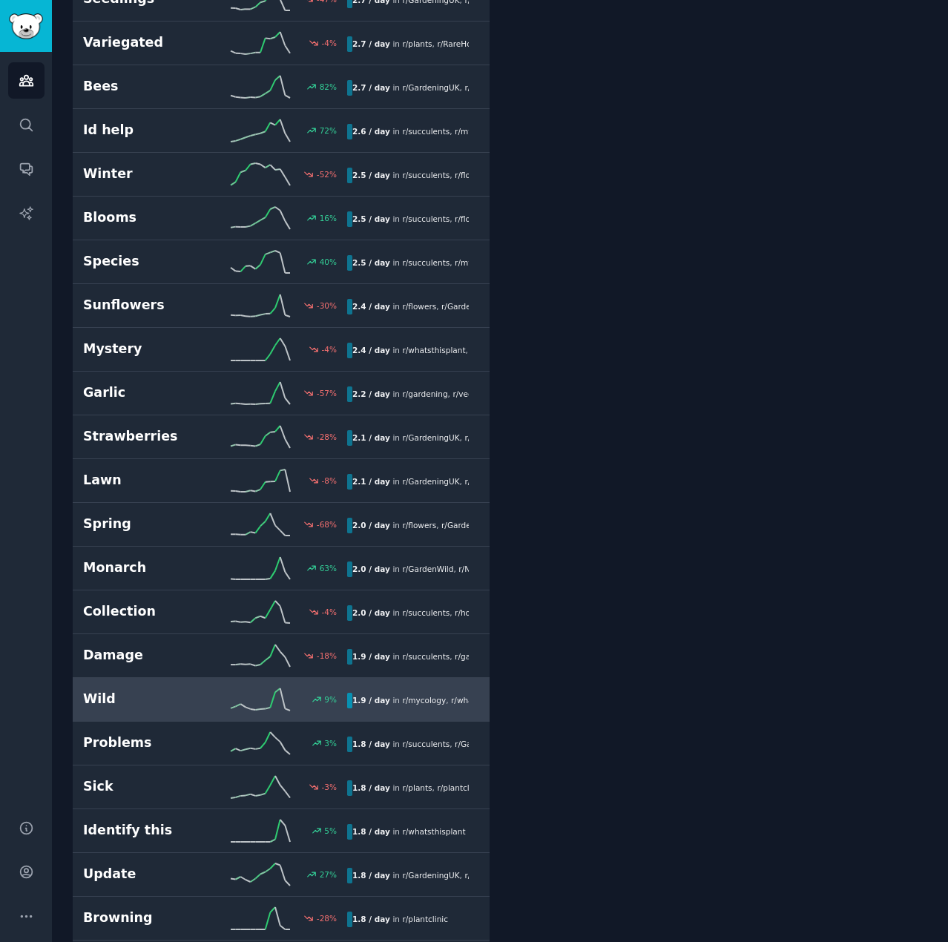
scroll to position [4746, 0]
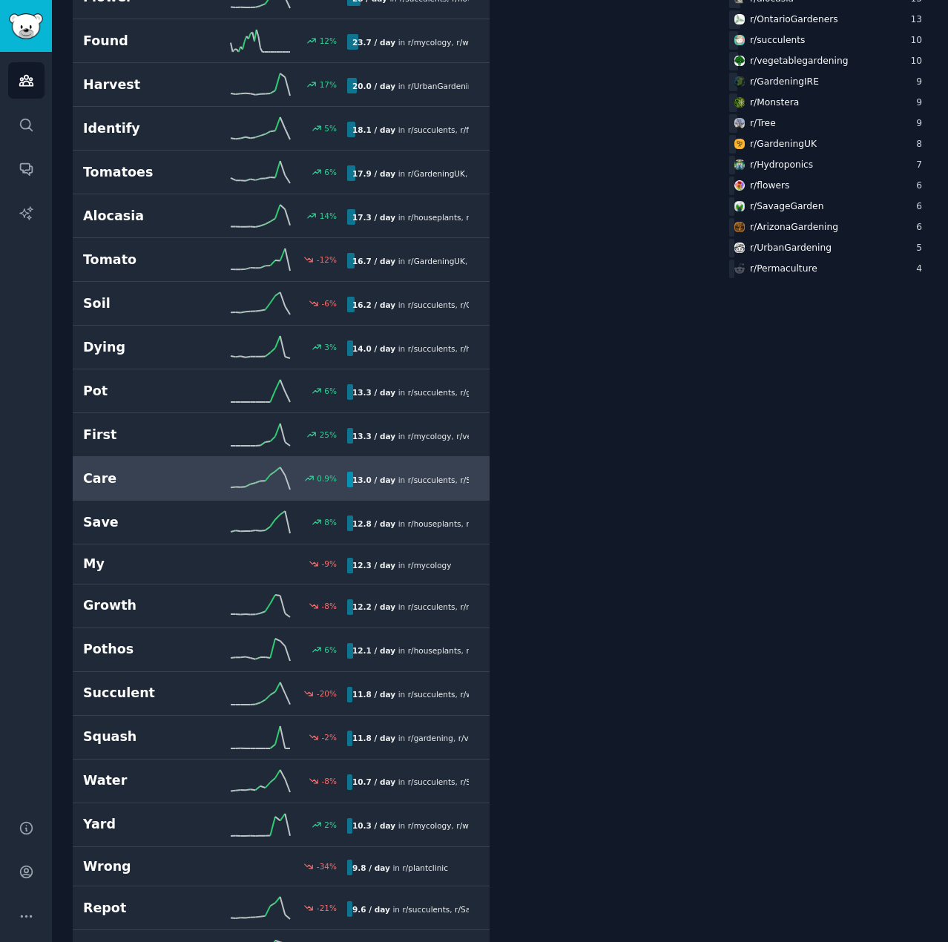
scroll to position [816, 0]
